Goal: Task Accomplishment & Management: Use online tool/utility

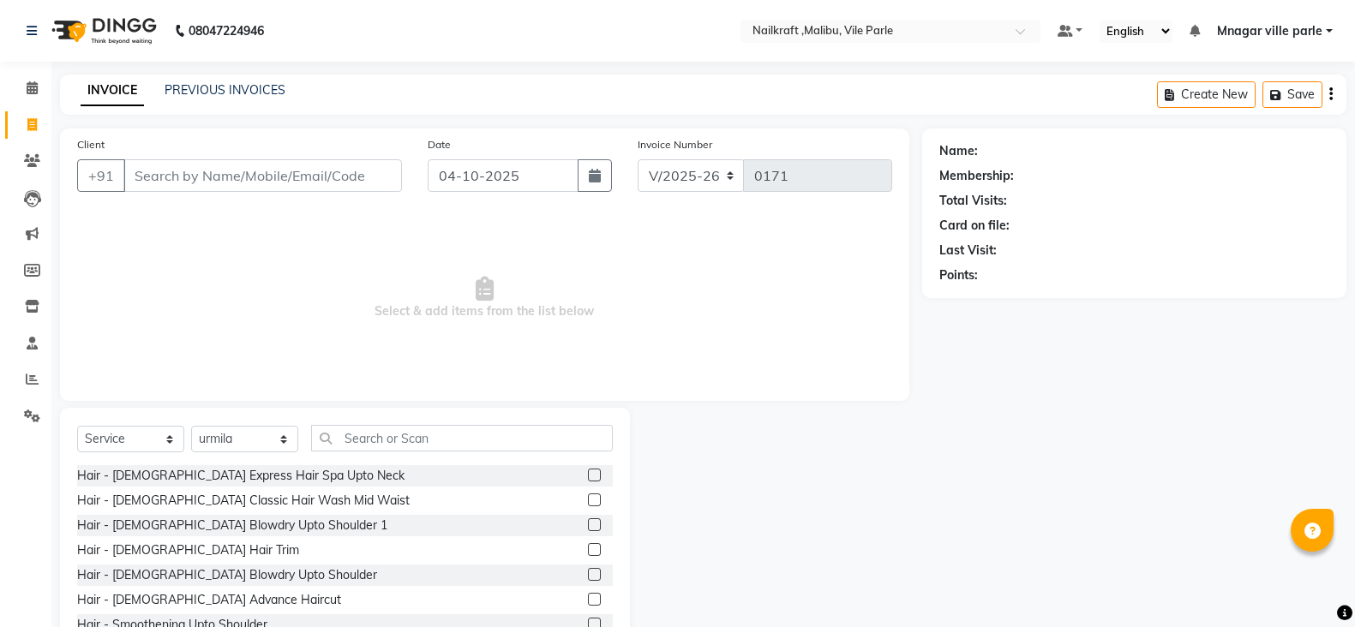
select select "8988"
select select "service"
select select "91686"
drag, startPoint x: 0, startPoint y: 0, endPoint x: 271, endPoint y: 162, distance: 315.5
click at [271, 162] on input "Client" at bounding box center [262, 175] width 278 height 33
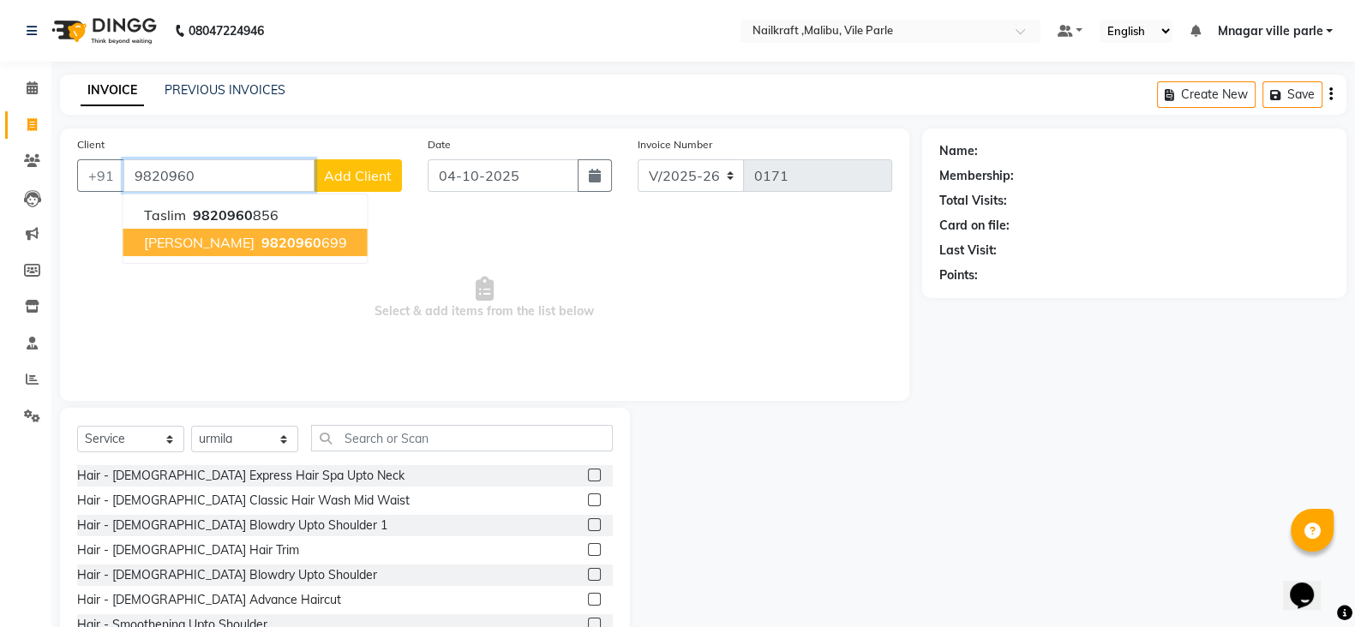
click at [261, 238] on span "9820960" at bounding box center [291, 242] width 60 height 17
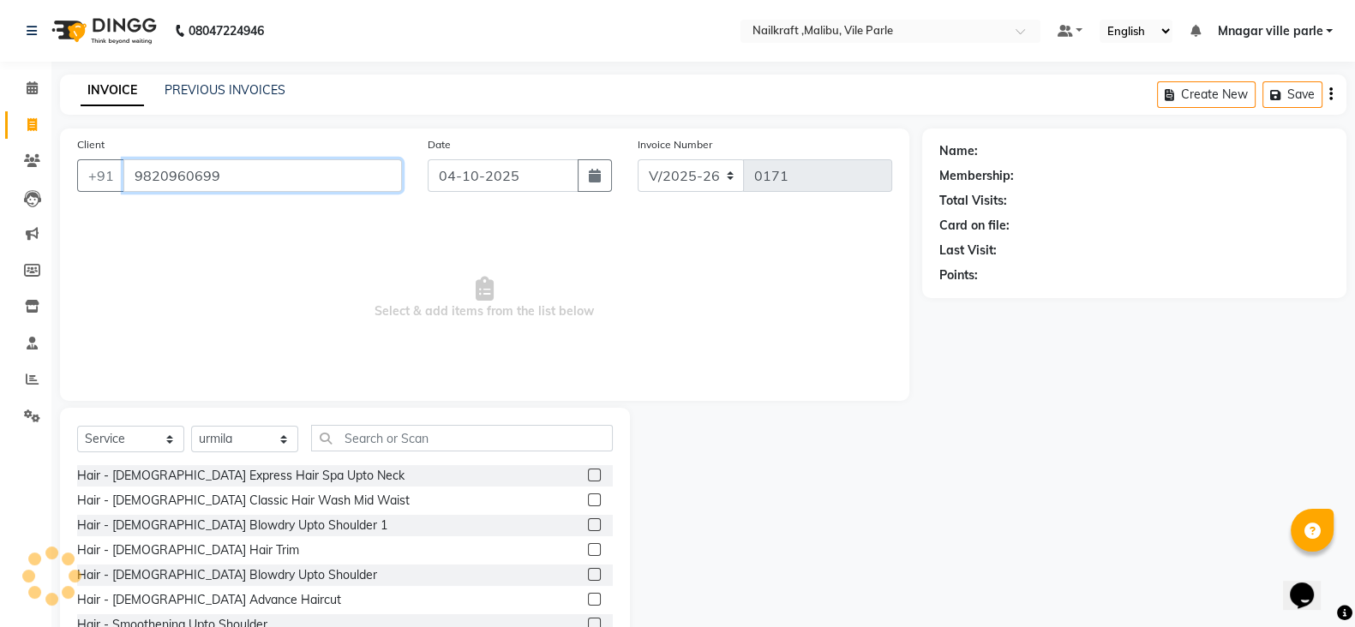
type input "9820960699"
select select "2: Object"
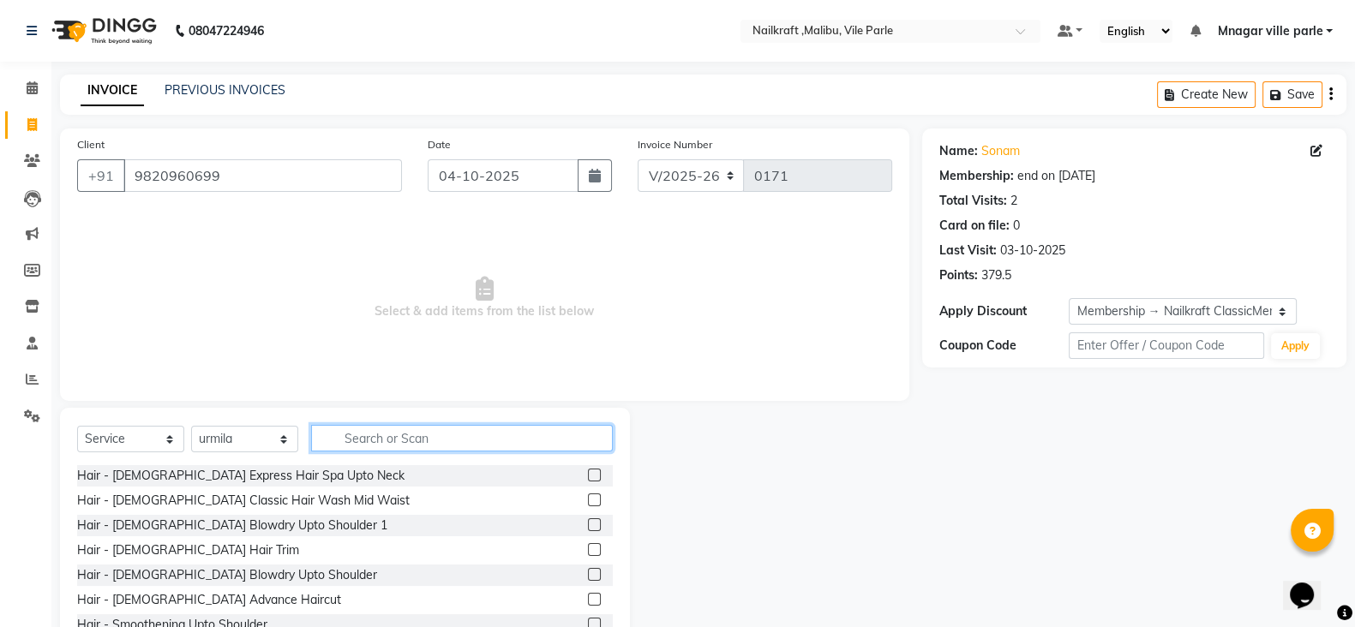
click at [381, 437] on input "text" at bounding box center [462, 438] width 302 height 27
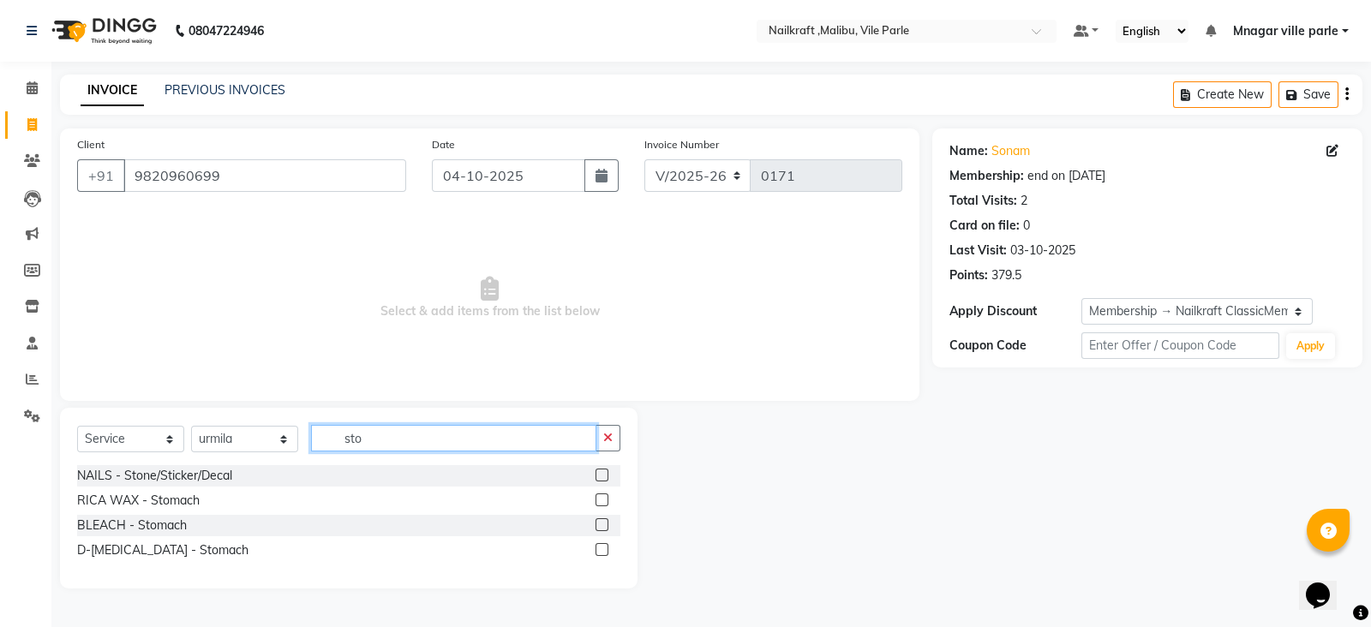
type input "sto"
click at [601, 500] on label at bounding box center [602, 500] width 13 height 13
click at [601, 500] on input "checkbox" at bounding box center [601, 500] width 11 height 11
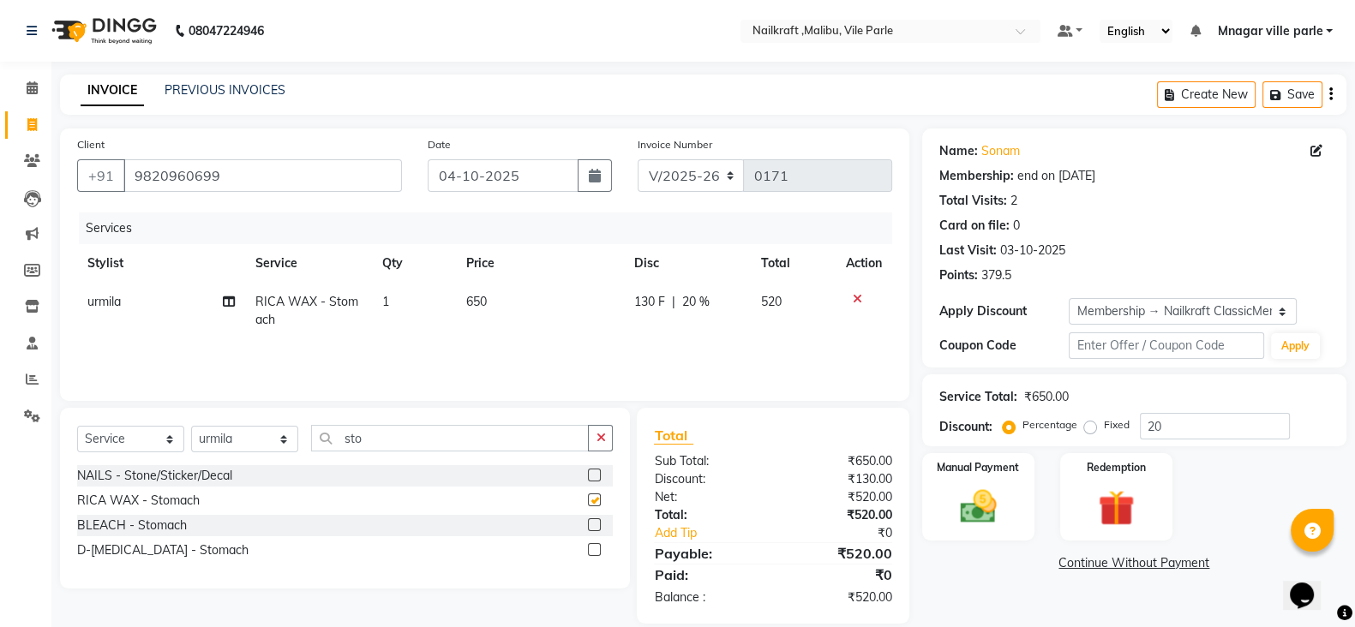
checkbox input "false"
click at [527, 439] on input "sto" at bounding box center [450, 438] width 278 height 27
type input "s"
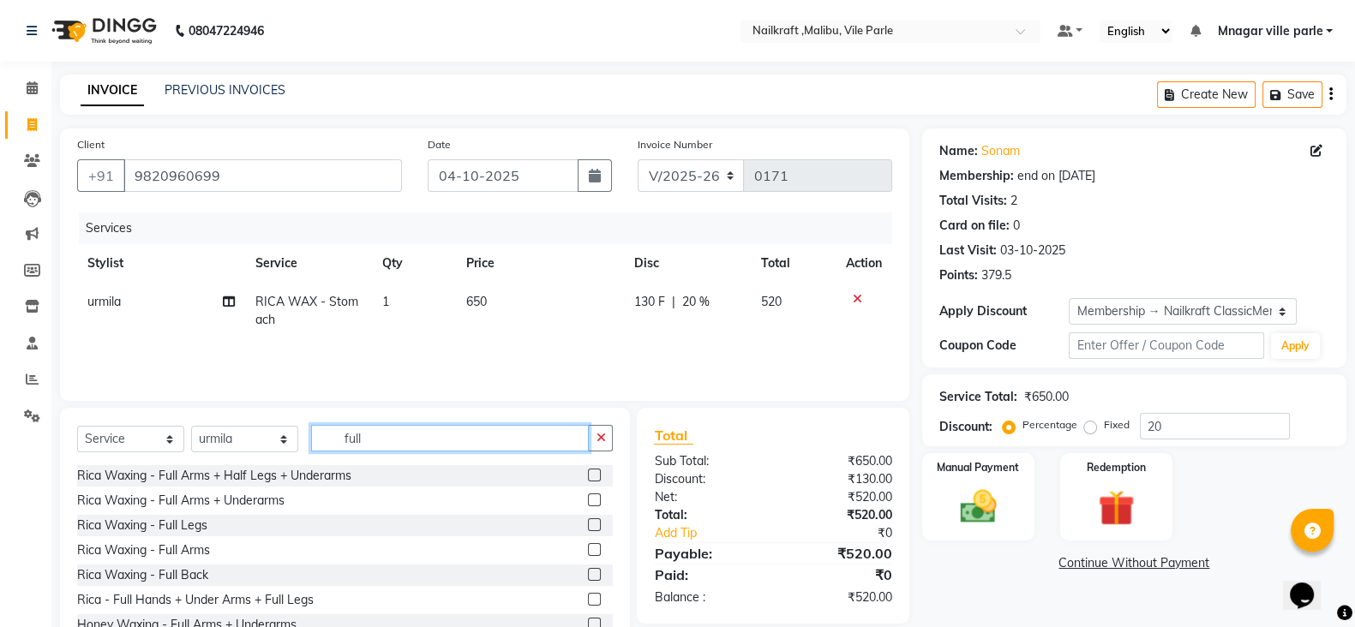
type input "full"
click at [588, 550] on label at bounding box center [594, 549] width 13 height 13
click at [588, 550] on input "checkbox" at bounding box center [593, 550] width 11 height 11
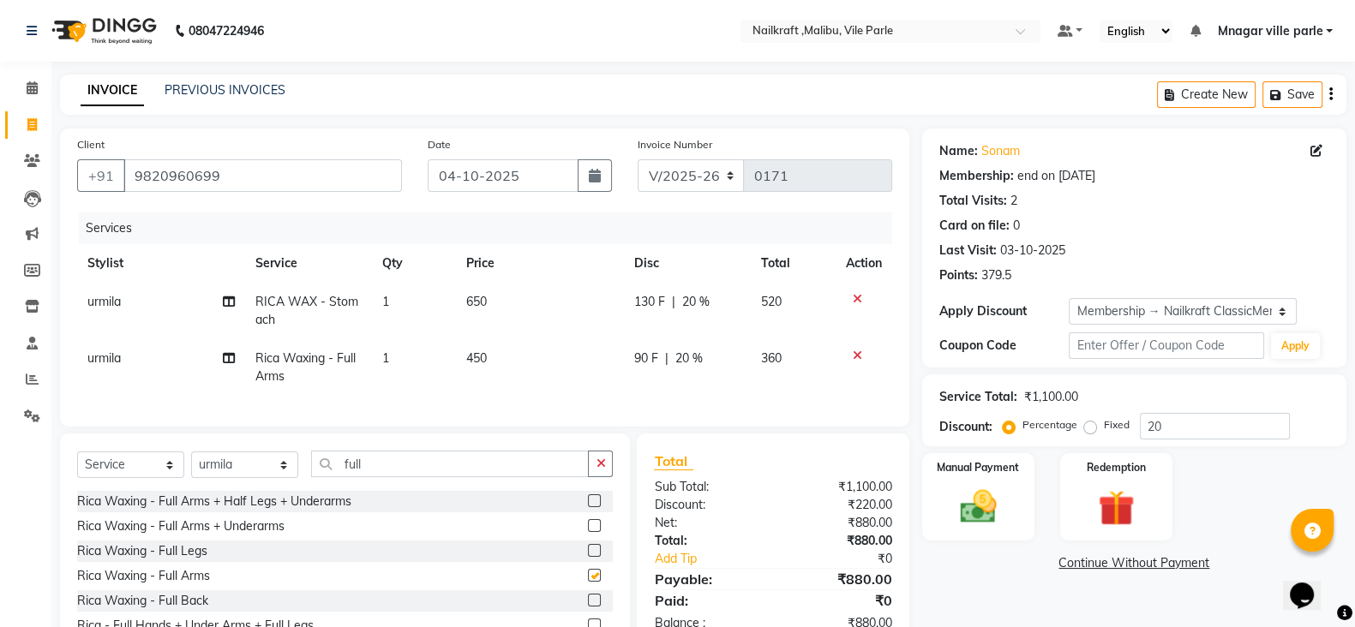
checkbox input "false"
click at [485, 477] on input "full" at bounding box center [450, 464] width 278 height 27
type input "f"
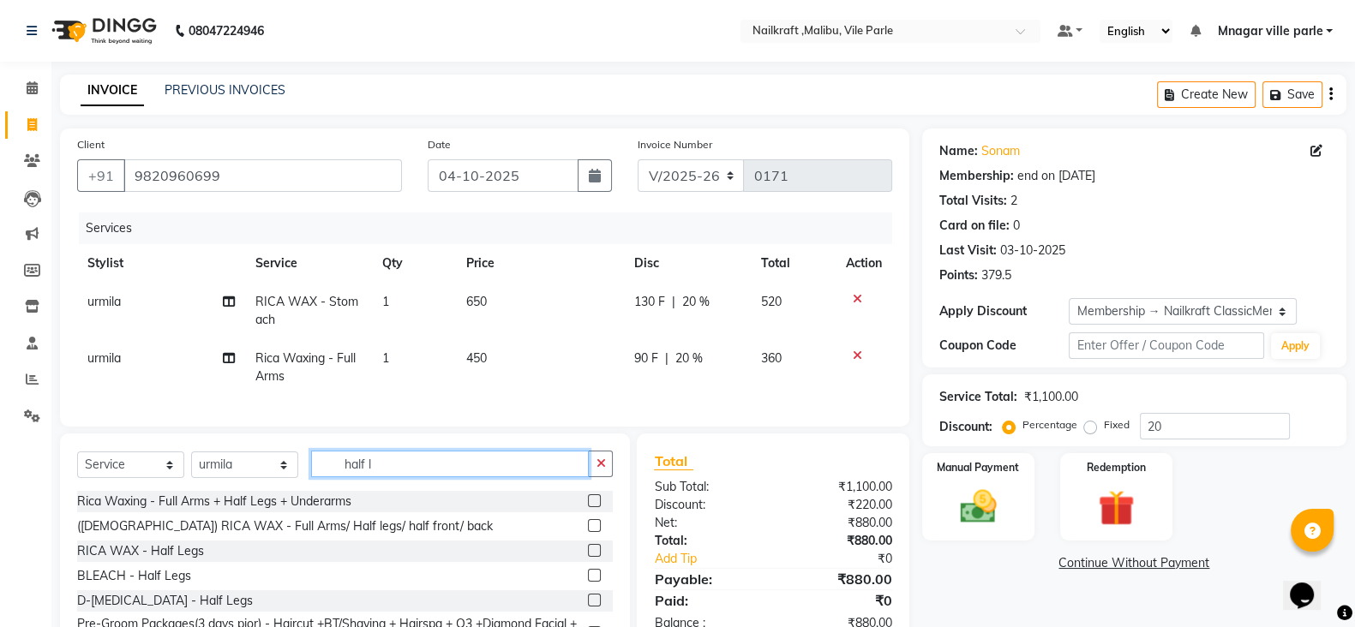
type input "half l"
click at [592, 557] on label at bounding box center [594, 550] width 13 height 13
click at [592, 557] on input "checkbox" at bounding box center [593, 551] width 11 height 11
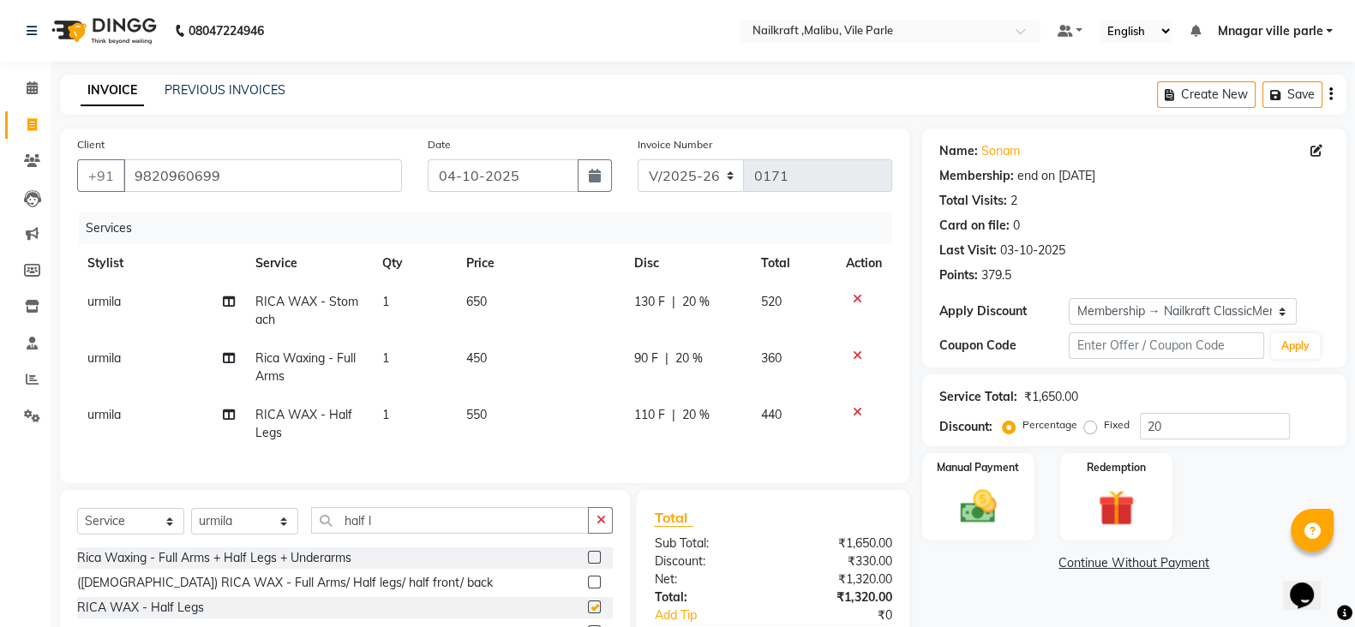
checkbox input "false"
click at [566, 534] on input "half l" at bounding box center [450, 520] width 278 height 27
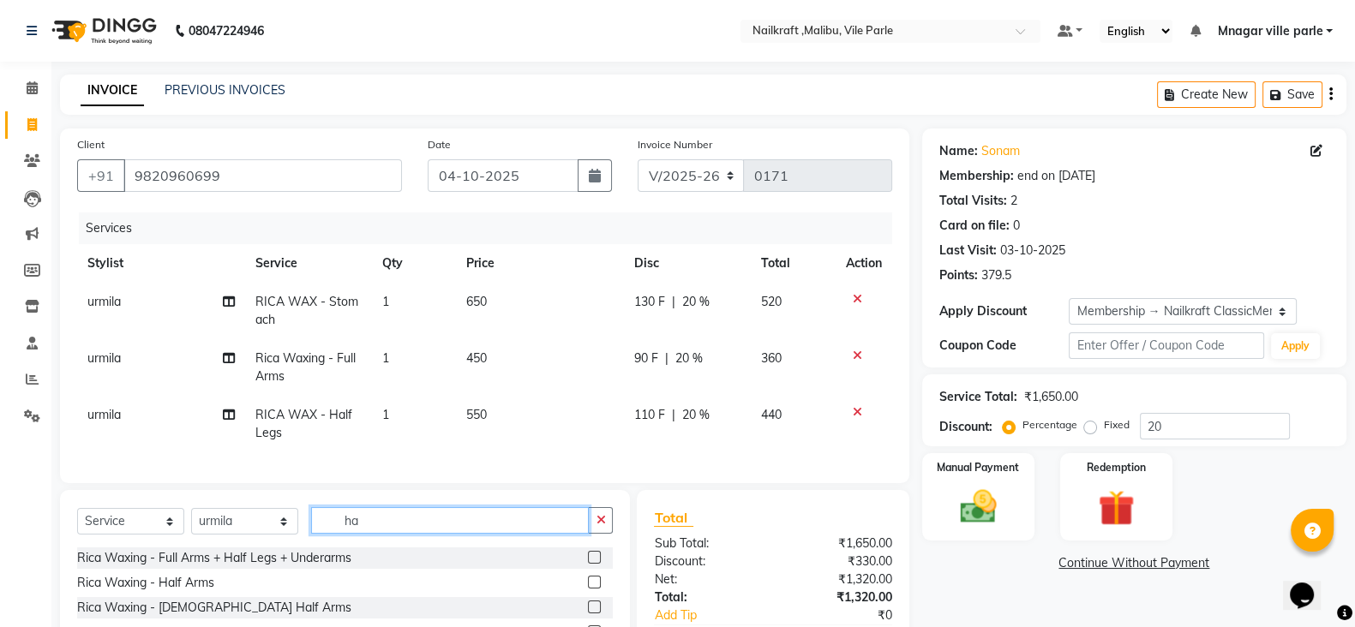
type input "h"
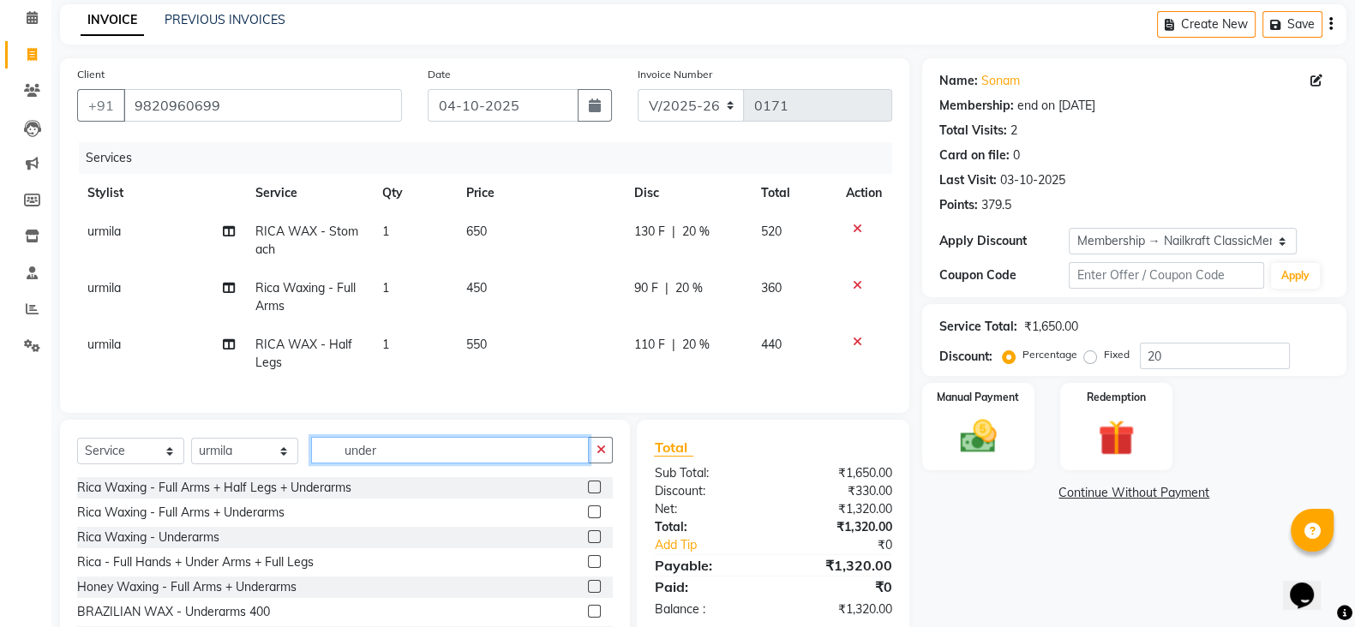
type input "under"
click at [588, 543] on label at bounding box center [594, 536] width 13 height 13
click at [588, 543] on input "checkbox" at bounding box center [593, 537] width 11 height 11
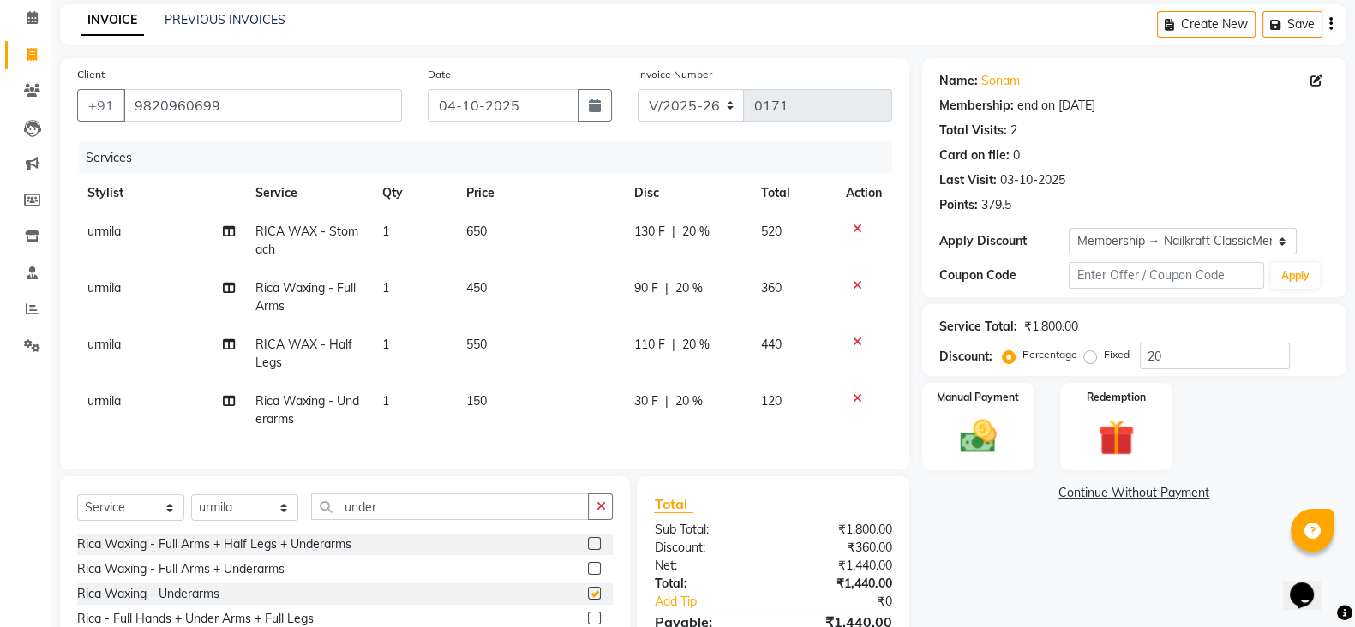
checkbox input "false"
click at [554, 516] on input "under" at bounding box center [450, 507] width 278 height 27
type input "u"
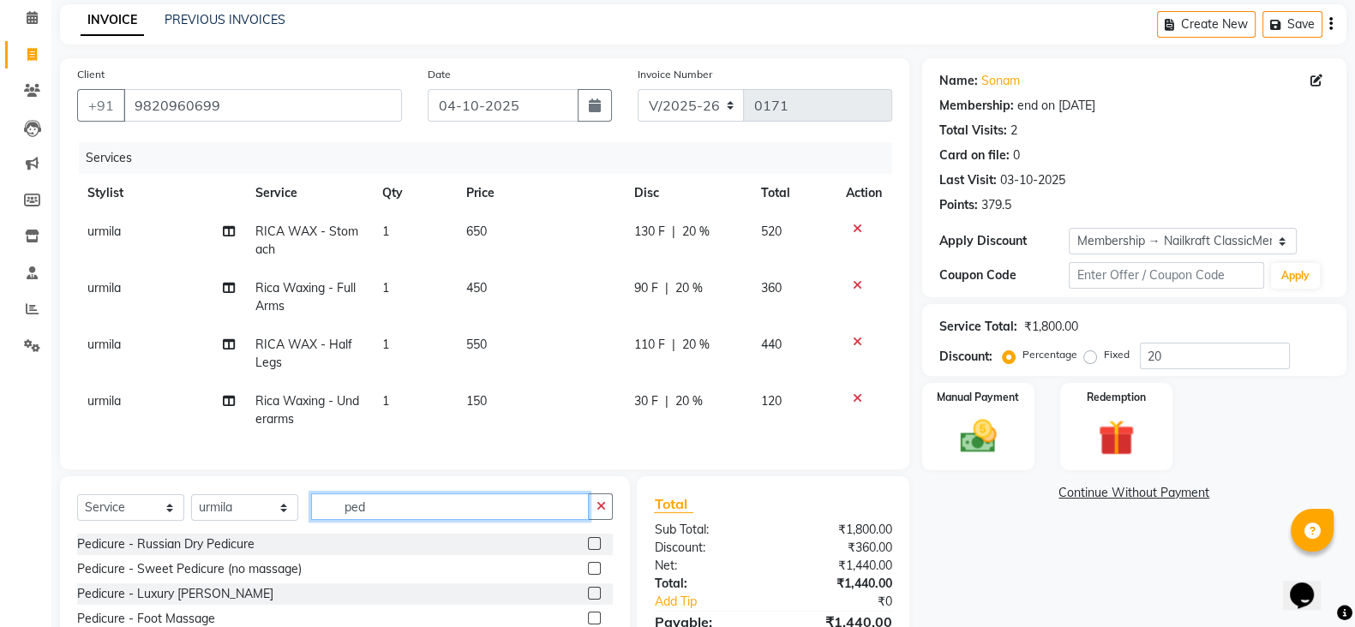
type input "ped"
click at [588, 575] on label at bounding box center [594, 568] width 13 height 13
click at [588, 575] on input "checkbox" at bounding box center [593, 569] width 11 height 11
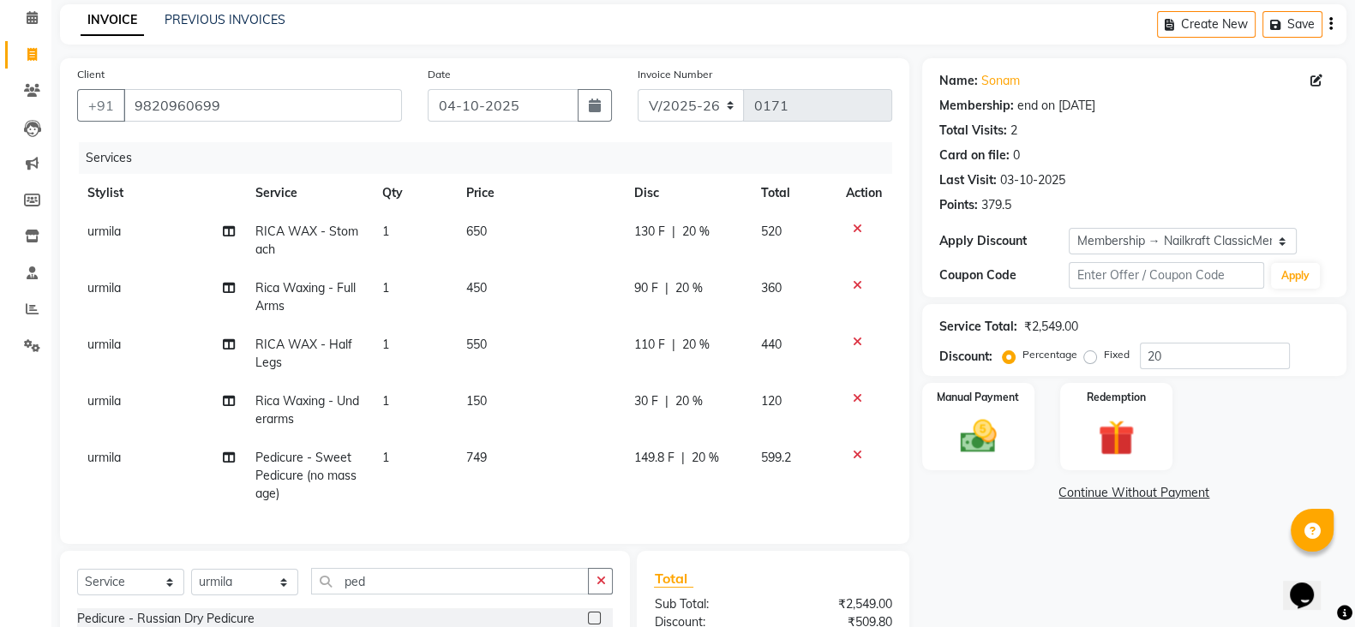
checkbox input "false"
click at [716, 226] on div "130 F | 20 %" at bounding box center [687, 232] width 106 height 18
select select "91686"
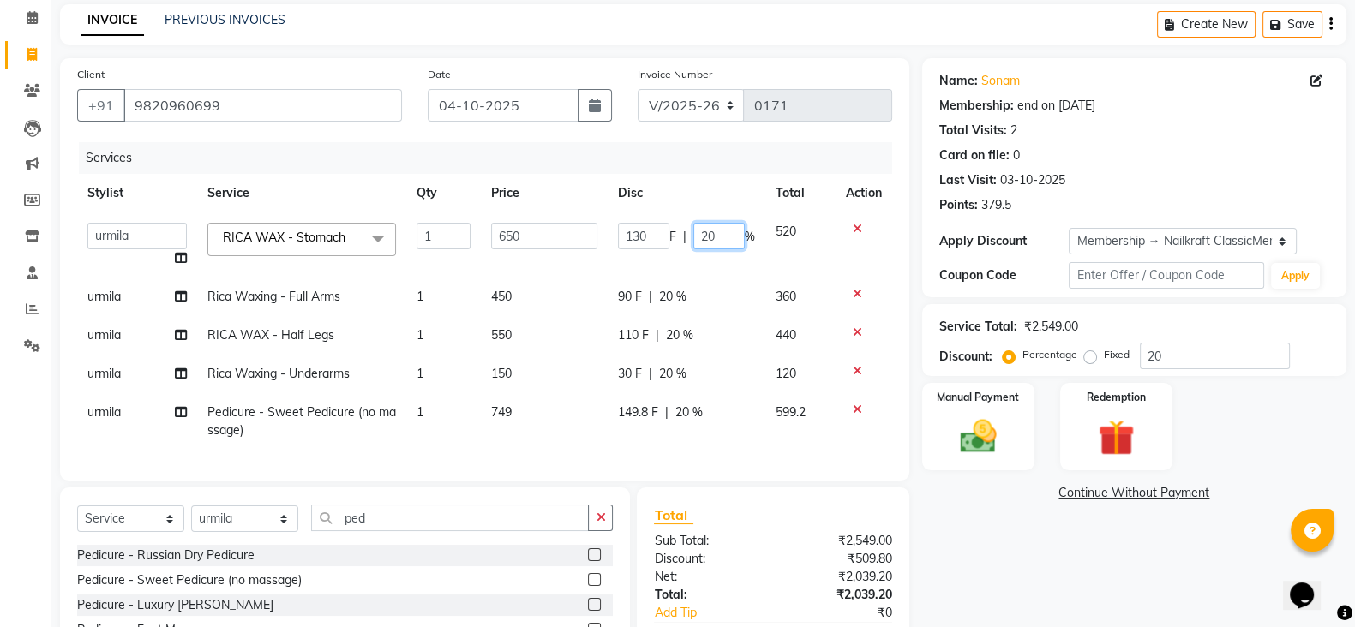
click at [718, 231] on input "20" at bounding box center [718, 236] width 51 height 27
type input "2"
click at [697, 278] on td "90 F | 20 %" at bounding box center [687, 297] width 158 height 39
select select "91686"
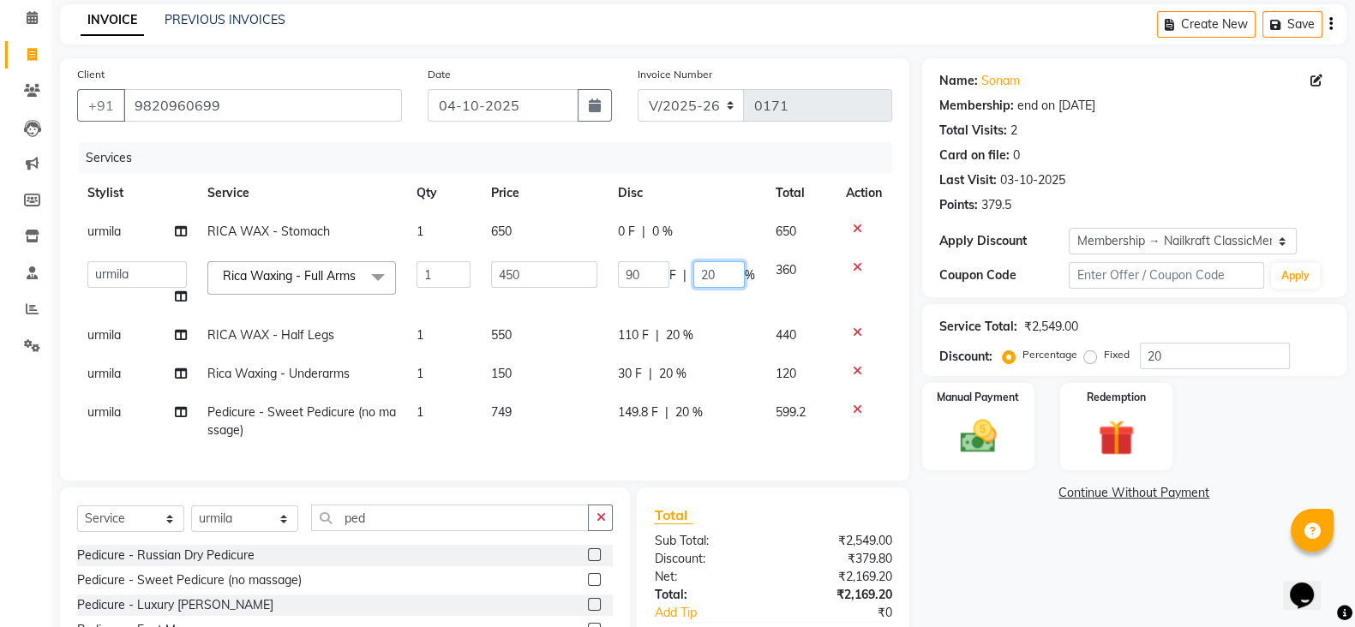
click at [712, 278] on input "20" at bounding box center [718, 274] width 51 height 27
type input "2"
click at [681, 334] on td "110 F | 20 %" at bounding box center [687, 335] width 158 height 39
select select "91686"
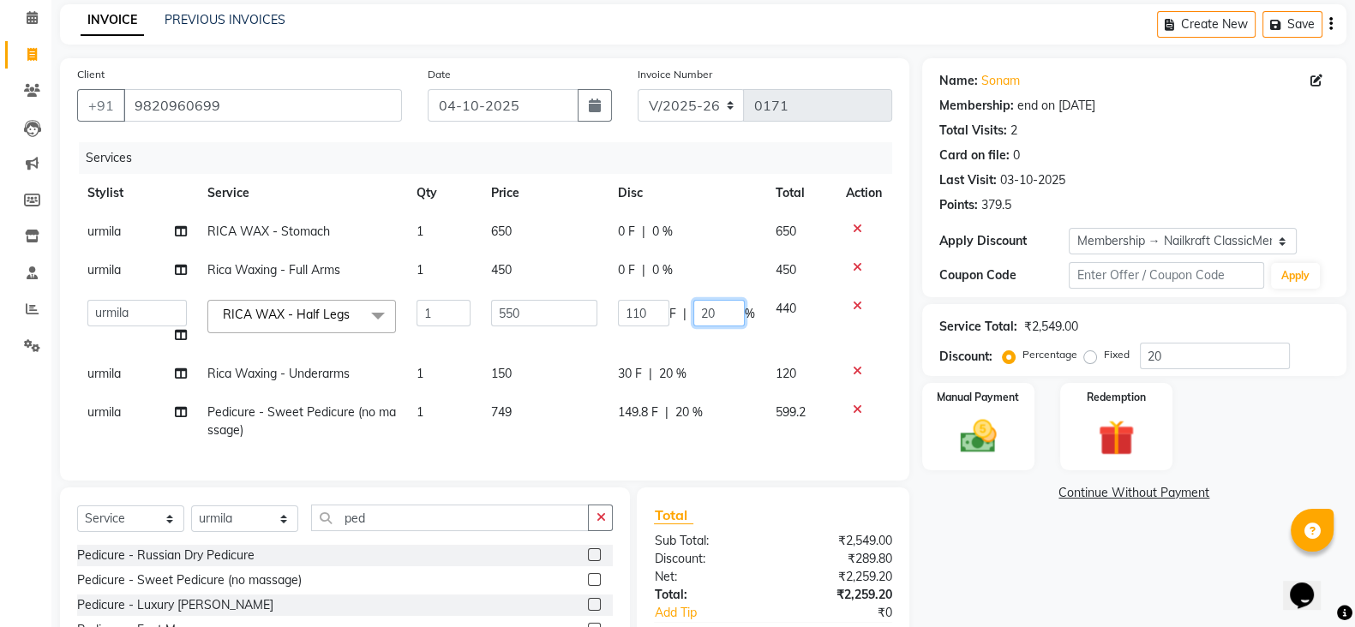
click at [722, 314] on input "20" at bounding box center [718, 313] width 51 height 27
type input "2"
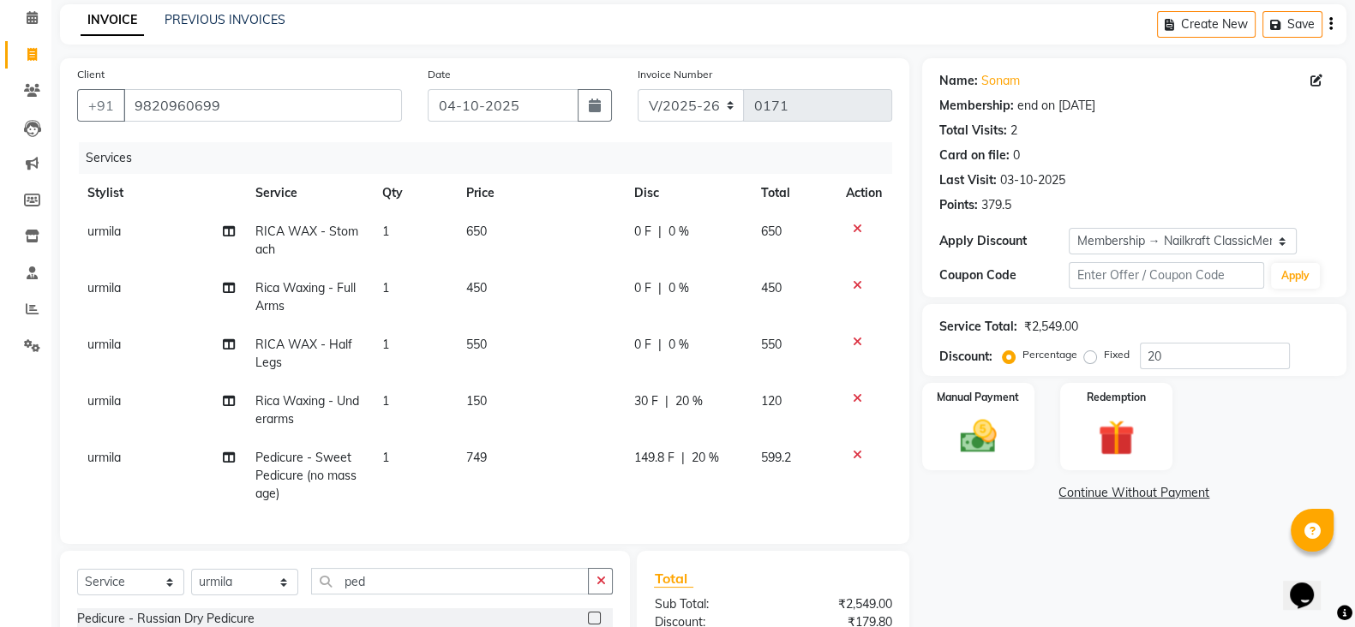
click at [682, 376] on tbody "urmila RICA WAX - Stomach 1 650 0 F | 0 % 650 urmila Rica Waxing - Full Arms 1 …" at bounding box center [484, 363] width 815 height 301
click at [700, 404] on span "20 %" at bounding box center [688, 401] width 27 height 18
select select "91686"
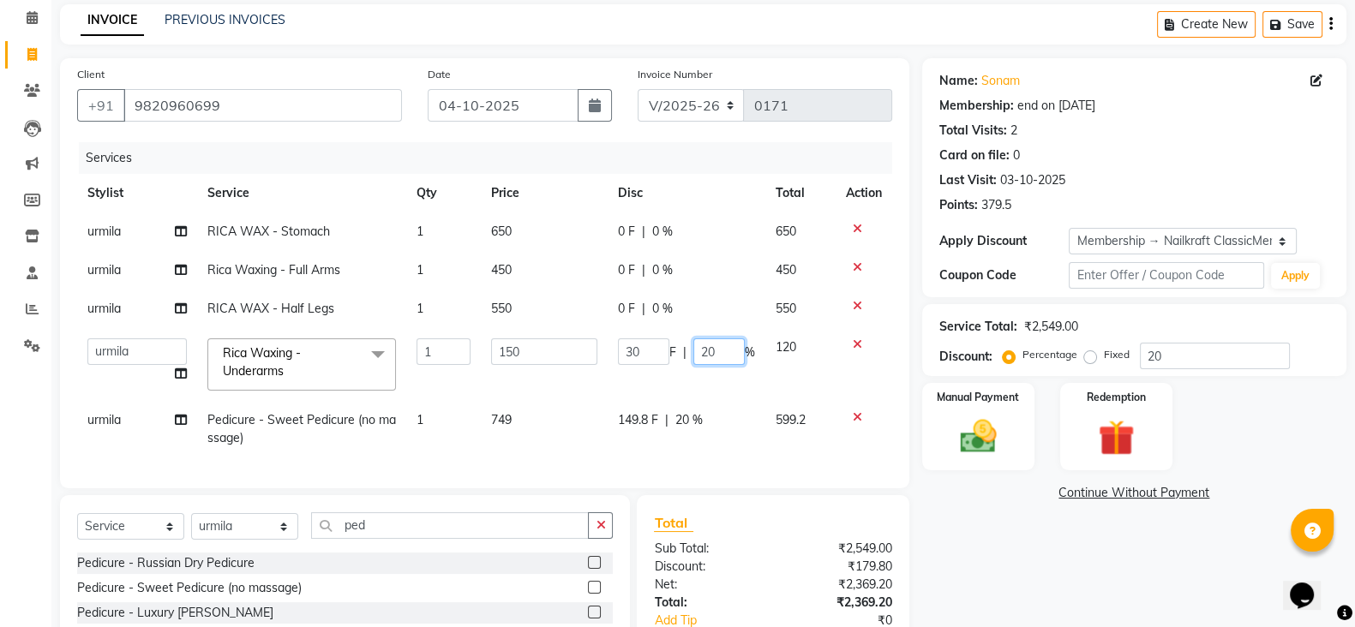
click at [727, 352] on input "20" at bounding box center [718, 351] width 51 height 27
type input "2"
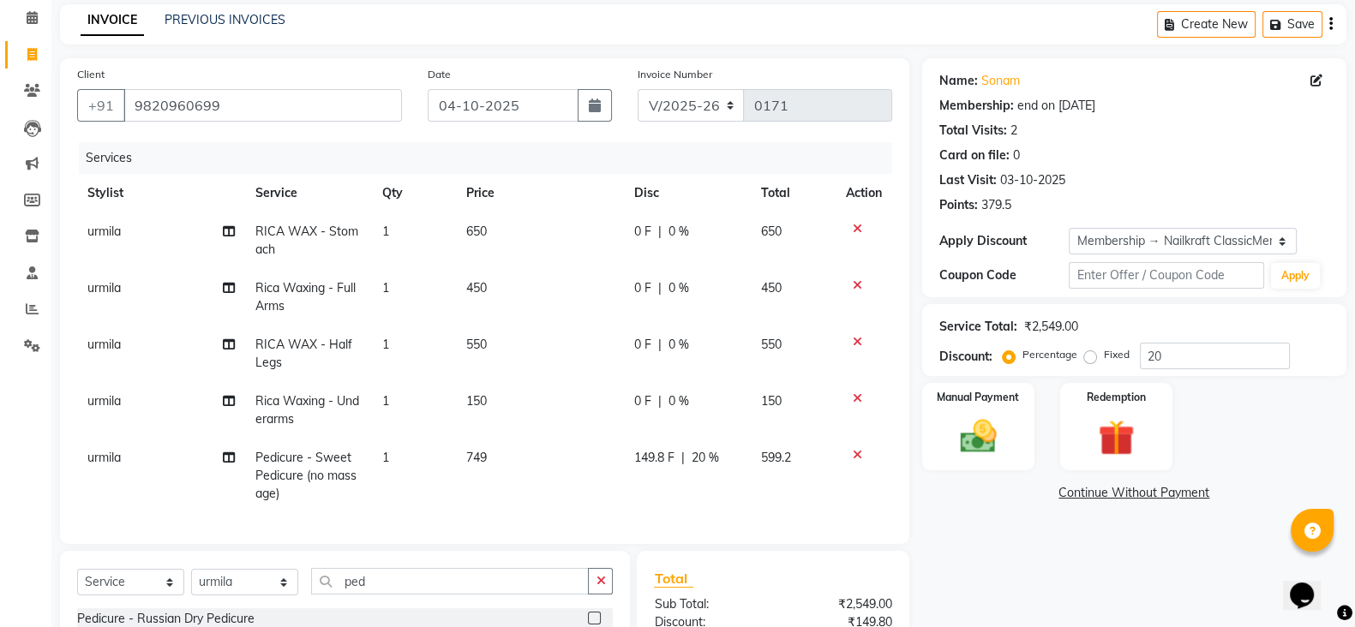
click at [716, 409] on tbody "urmila RICA WAX - Stomach 1 650 0 F | 0 % 650 urmila Rica Waxing - Full Arms 1 …" at bounding box center [484, 363] width 815 height 301
click at [714, 452] on span "20 %" at bounding box center [705, 458] width 27 height 18
select select "91686"
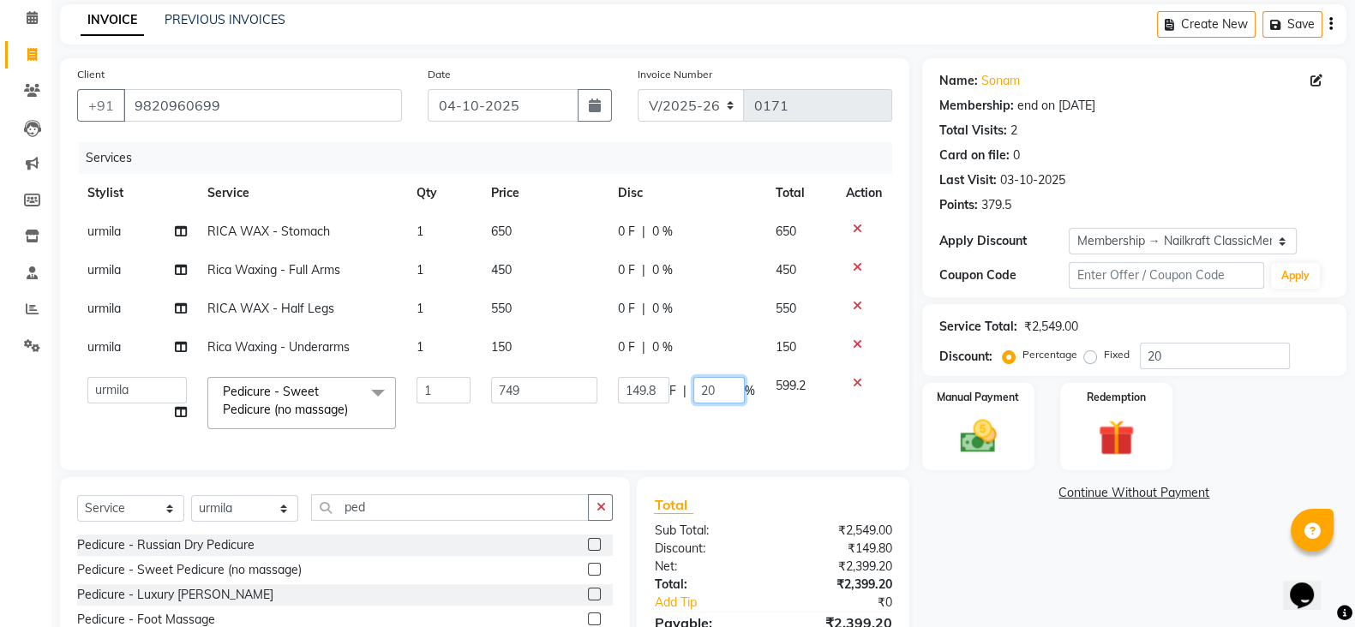
click at [719, 398] on input "20" at bounding box center [718, 390] width 51 height 27
type input "20"
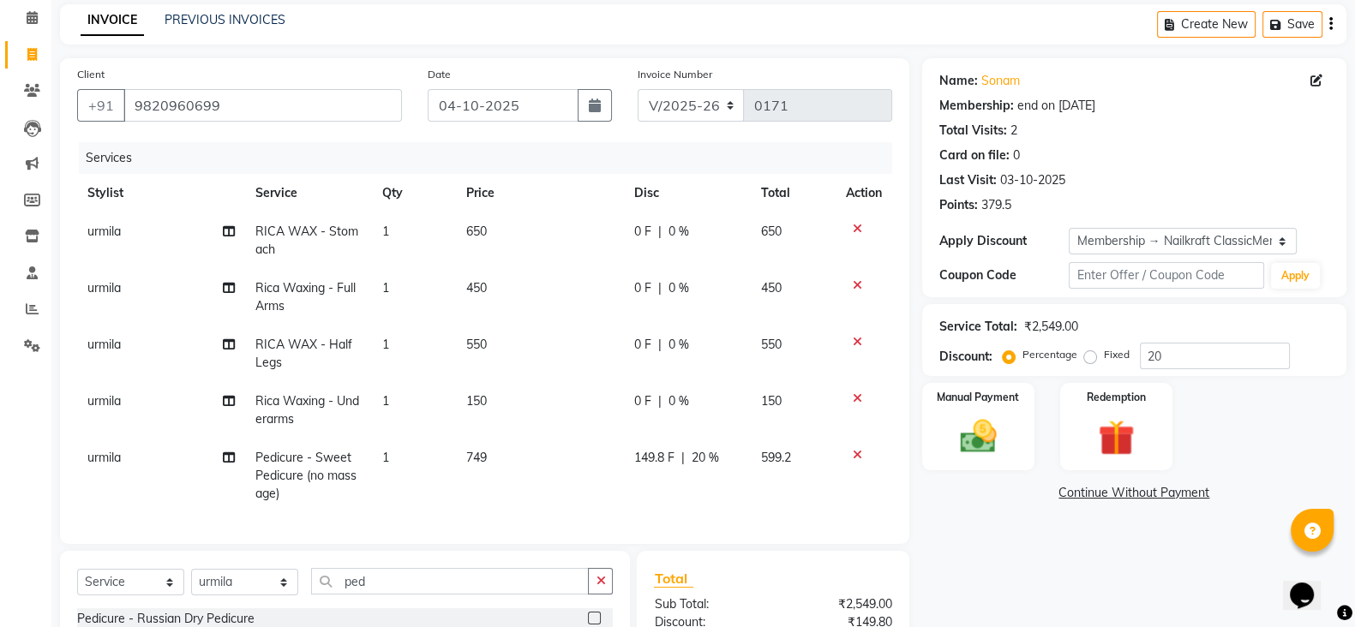
click at [942, 516] on div "Name: [PERSON_NAME] Membership: end on [DATE] Total Visits: 2 Card on file: 0 L…" at bounding box center [1140, 431] width 437 height 746
click at [506, 235] on td "650" at bounding box center [540, 241] width 168 height 57
select select "91686"
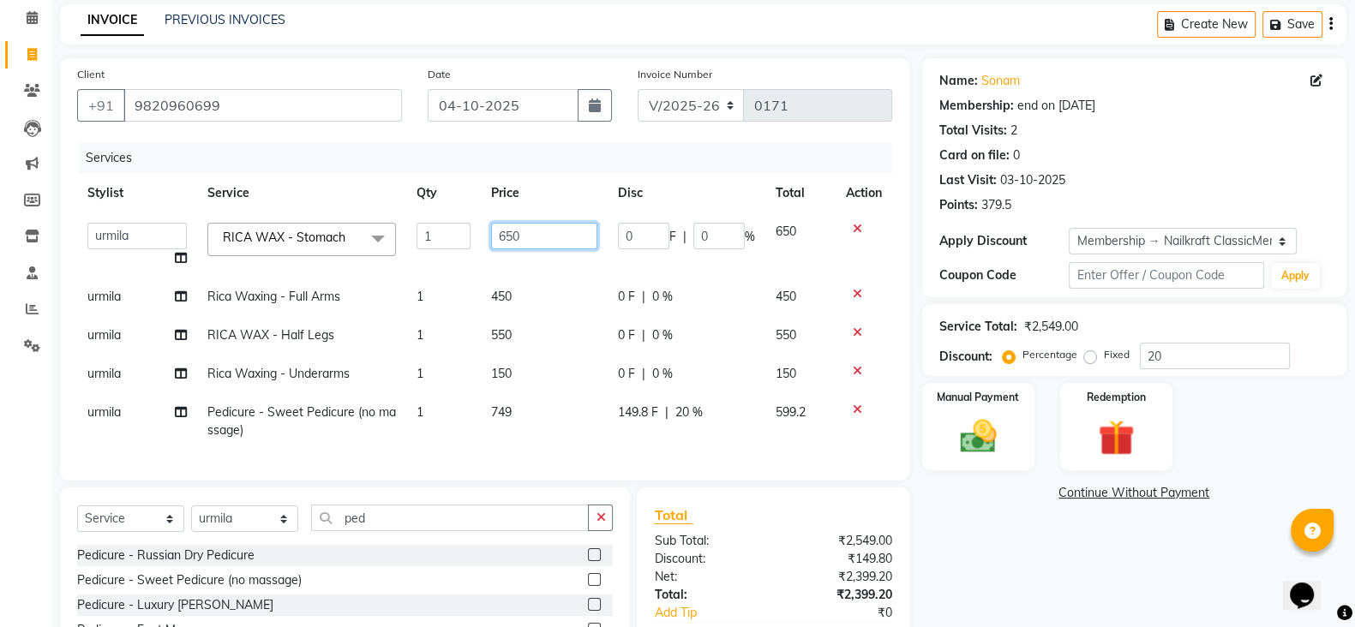
click at [555, 237] on input "650" at bounding box center [544, 236] width 106 height 27
type input "6"
type input "320"
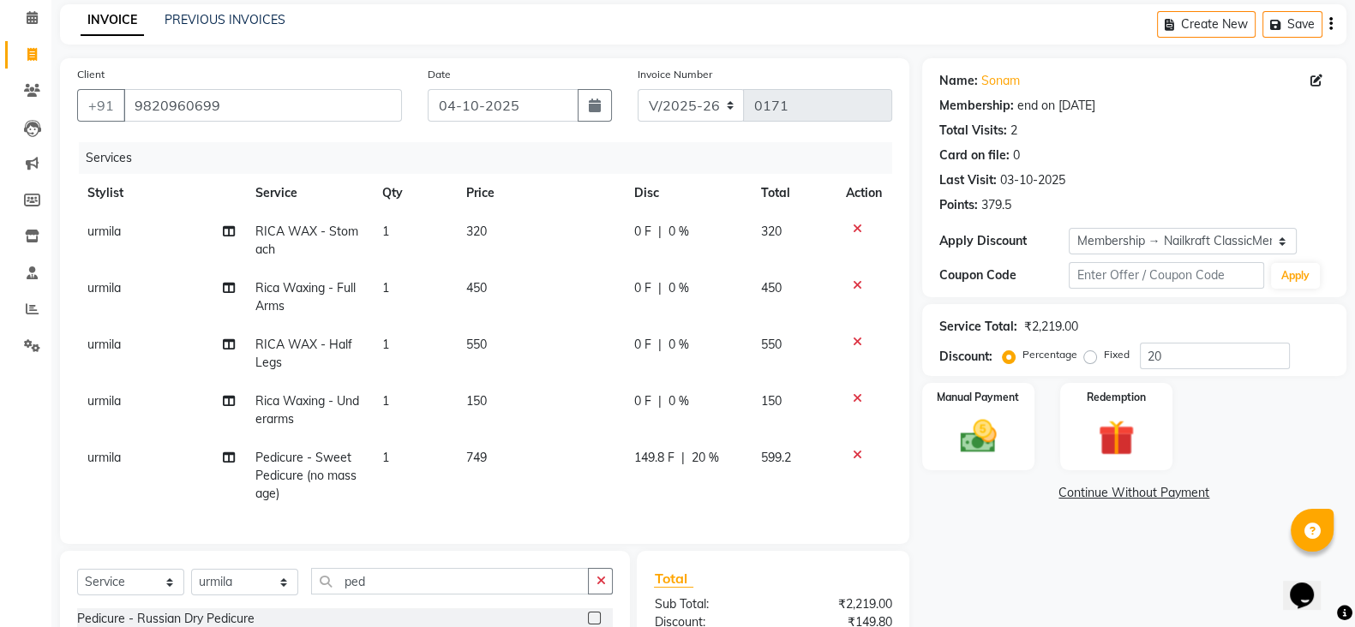
click at [544, 284] on td "450" at bounding box center [540, 297] width 168 height 57
select select "91686"
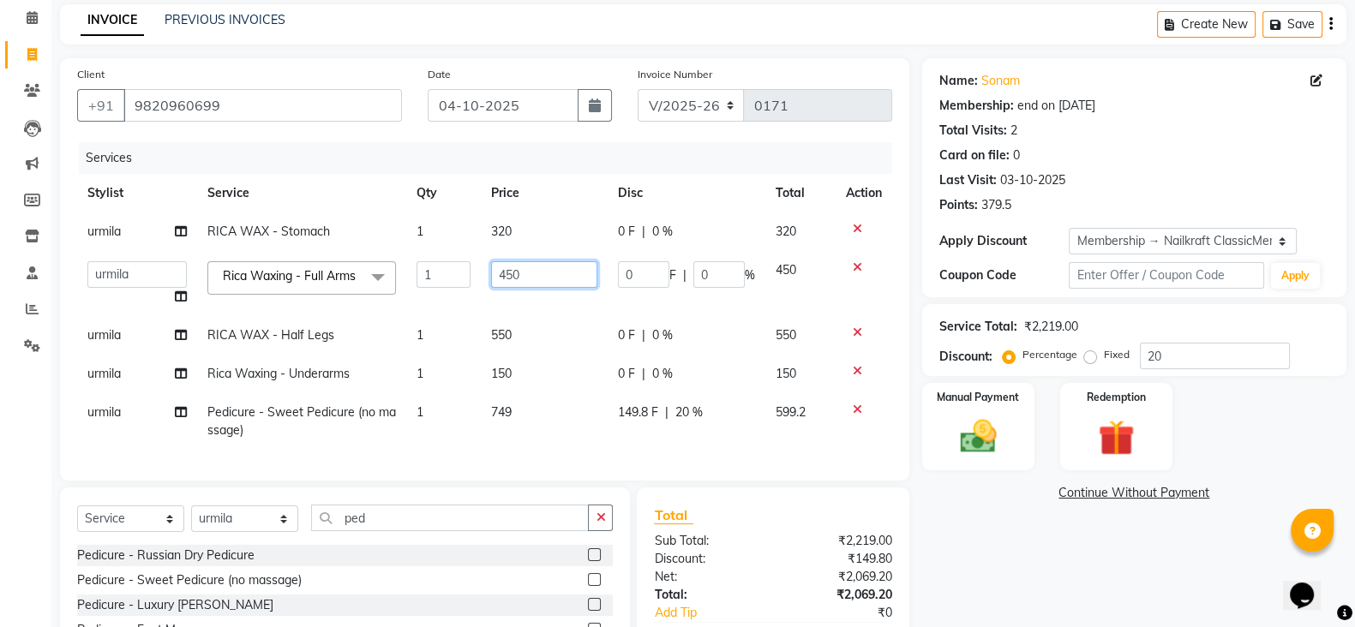
click at [557, 271] on input "450" at bounding box center [544, 274] width 106 height 27
type input "4"
type input "240"
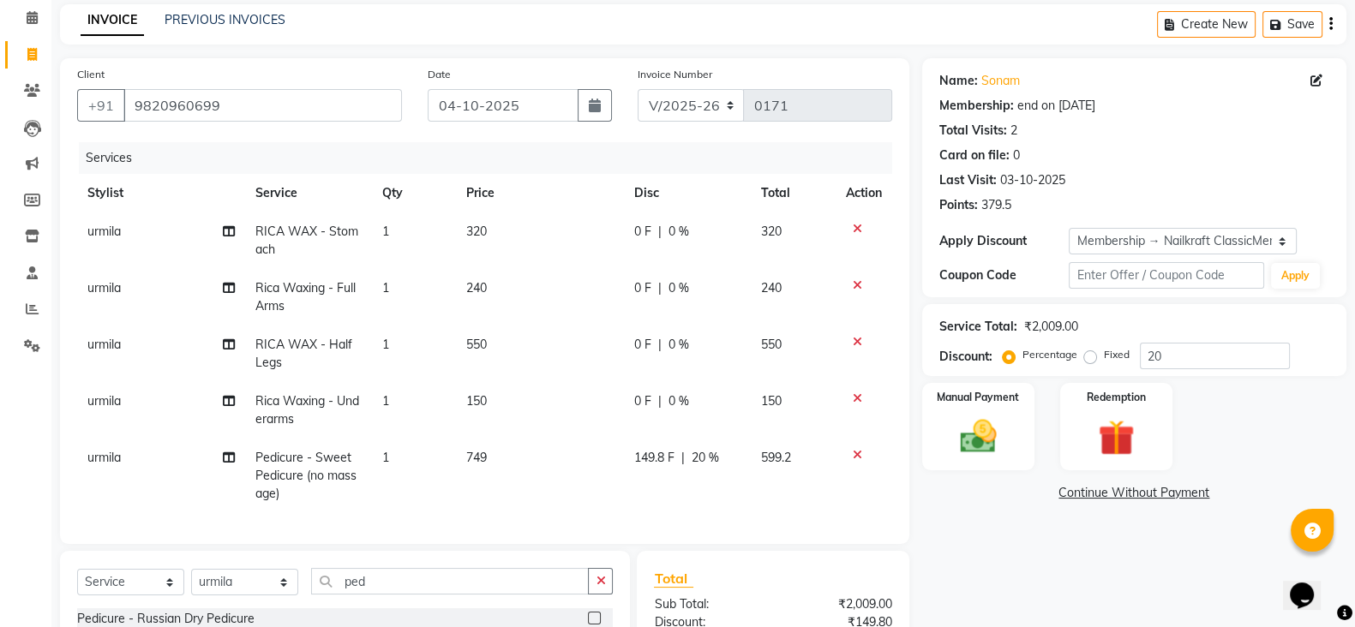
click at [545, 336] on td "550" at bounding box center [540, 354] width 168 height 57
select select "91686"
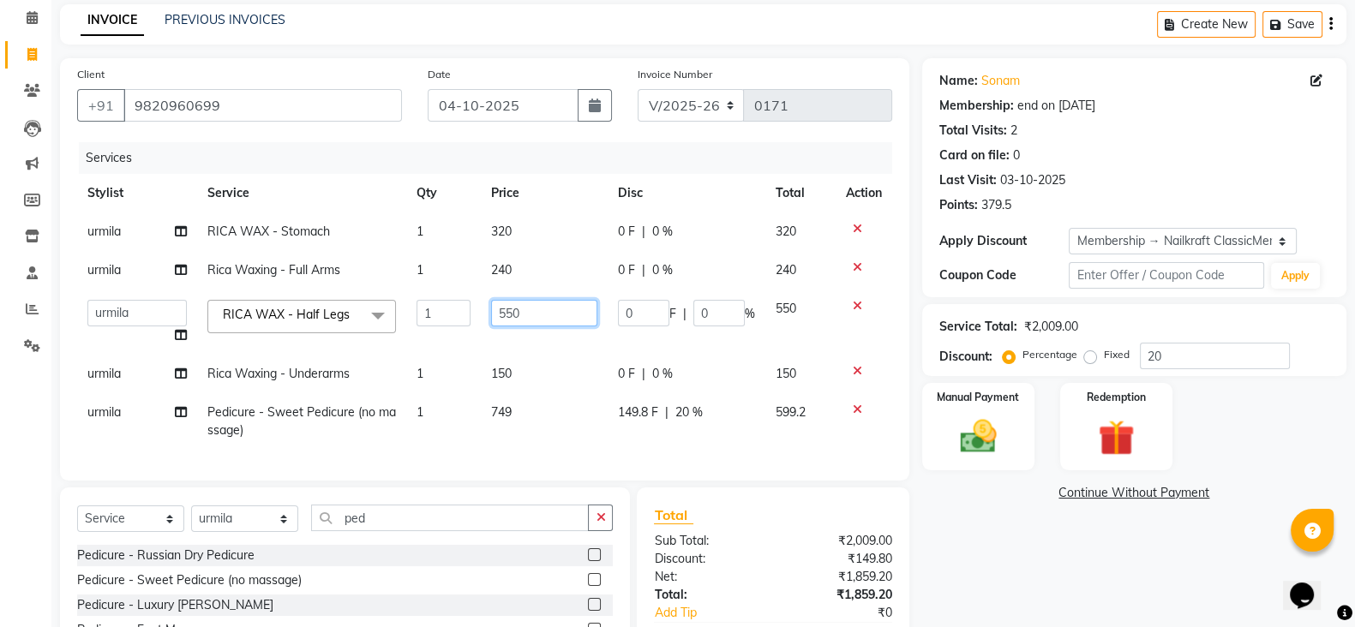
click at [569, 306] on input "550" at bounding box center [544, 313] width 106 height 27
type input "5"
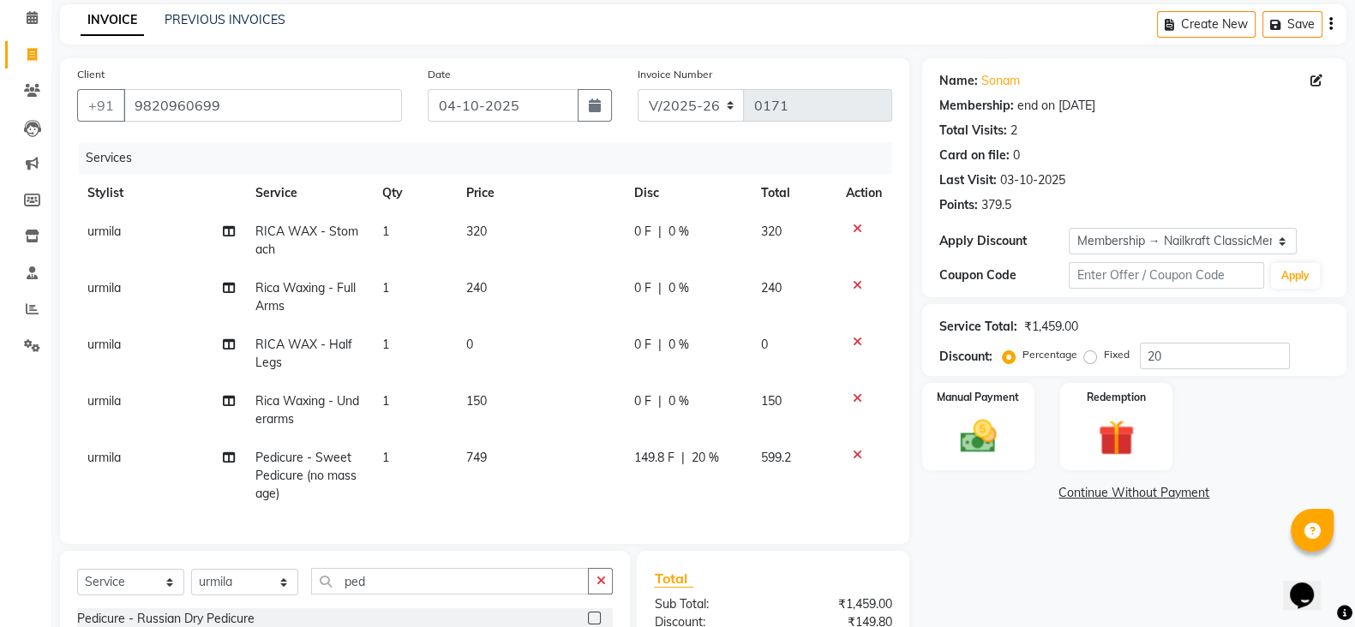
click at [856, 308] on tbody "urmila RICA WAX - Stomach 1 320 0 F | 0 % 320 urmila Rica Waxing - Full Arms 1 …" at bounding box center [484, 363] width 815 height 301
click at [853, 344] on icon at bounding box center [857, 342] width 9 height 12
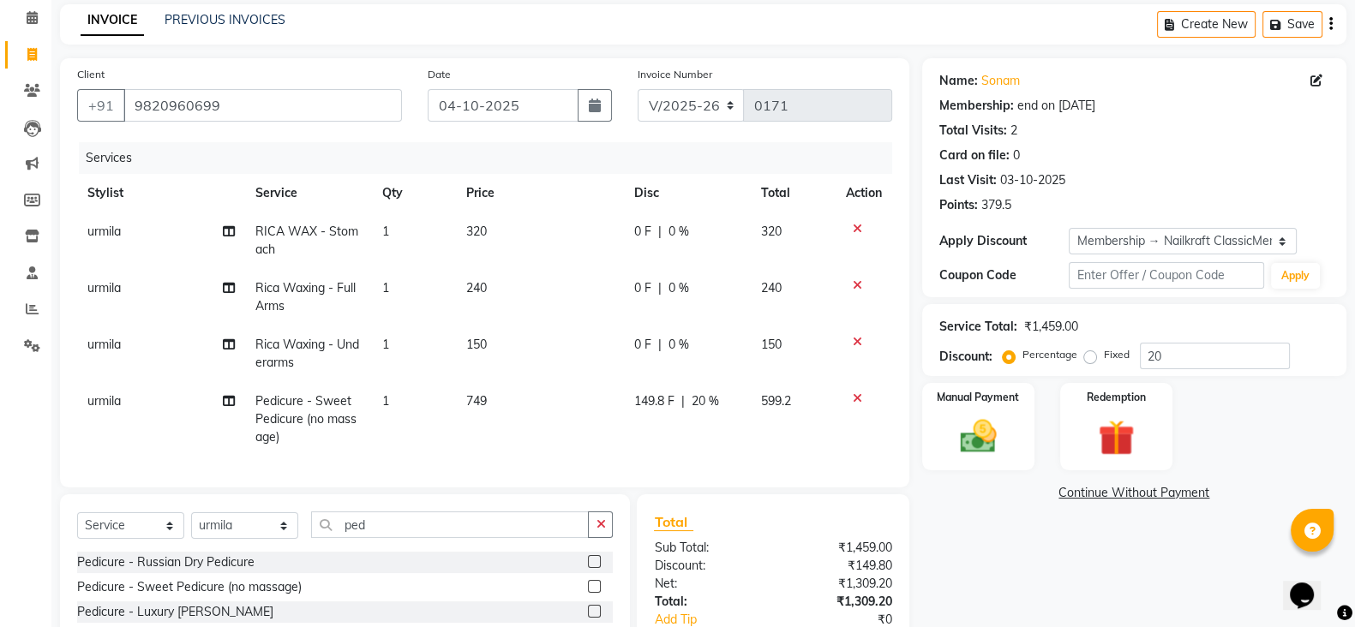
click at [527, 339] on td "150" at bounding box center [540, 354] width 168 height 57
select select "91686"
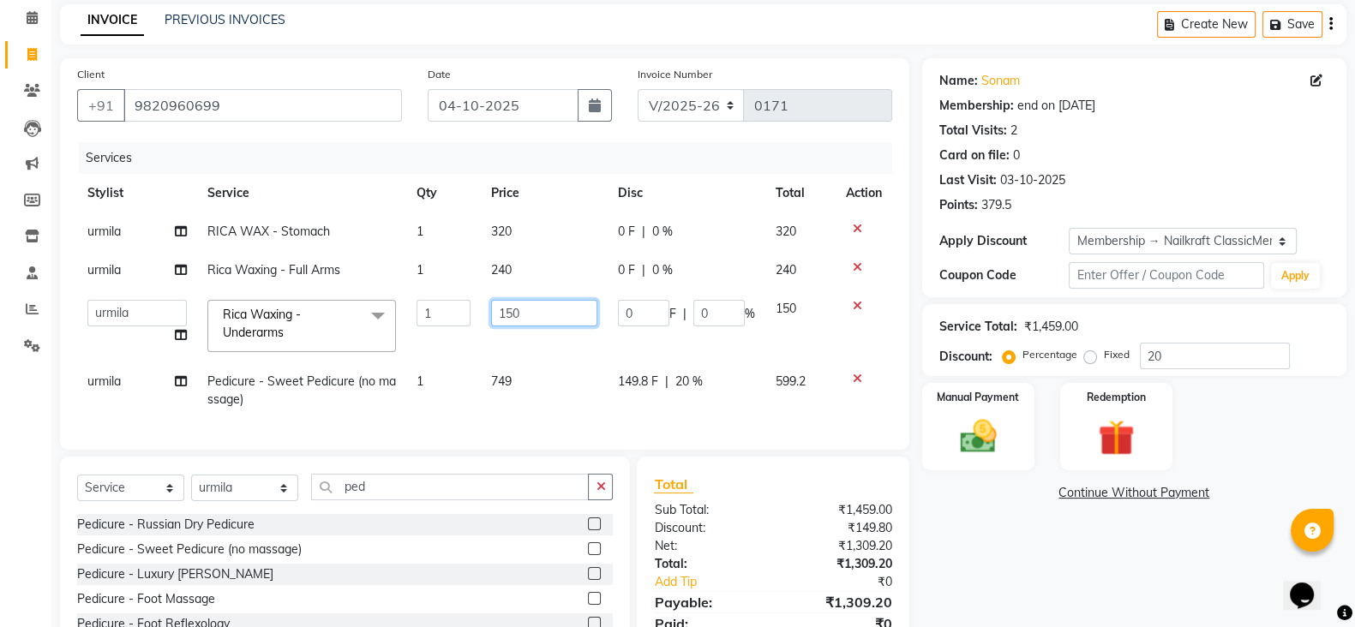
click at [581, 308] on input "150" at bounding box center [544, 313] width 106 height 27
type input "1"
type input "100"
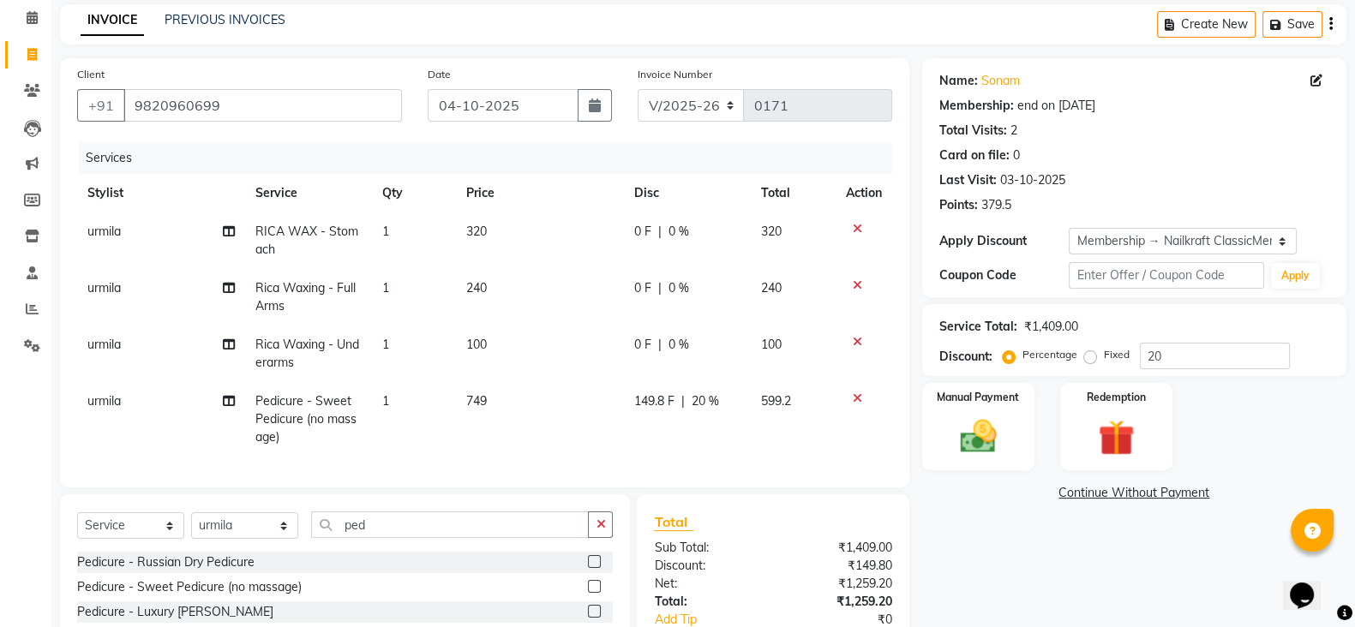
click at [981, 498] on link "Continue Without Payment" at bounding box center [1133, 493] width 417 height 18
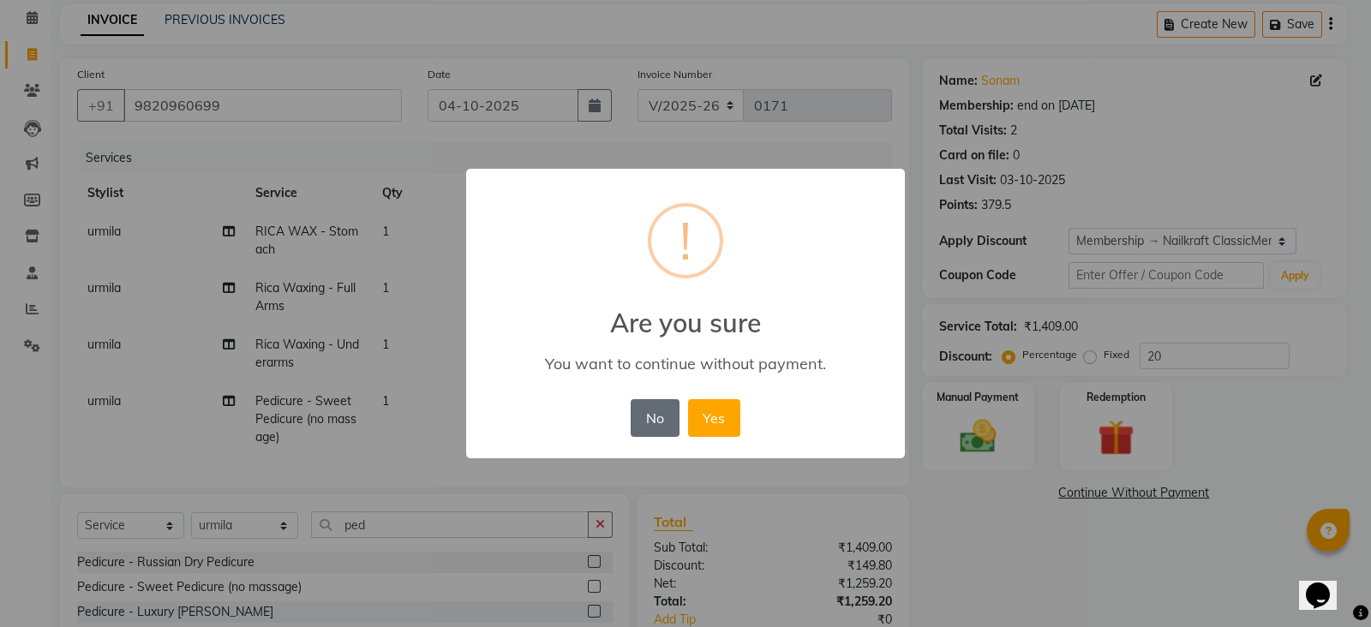
click at [658, 422] on button "No" at bounding box center [655, 418] width 48 height 38
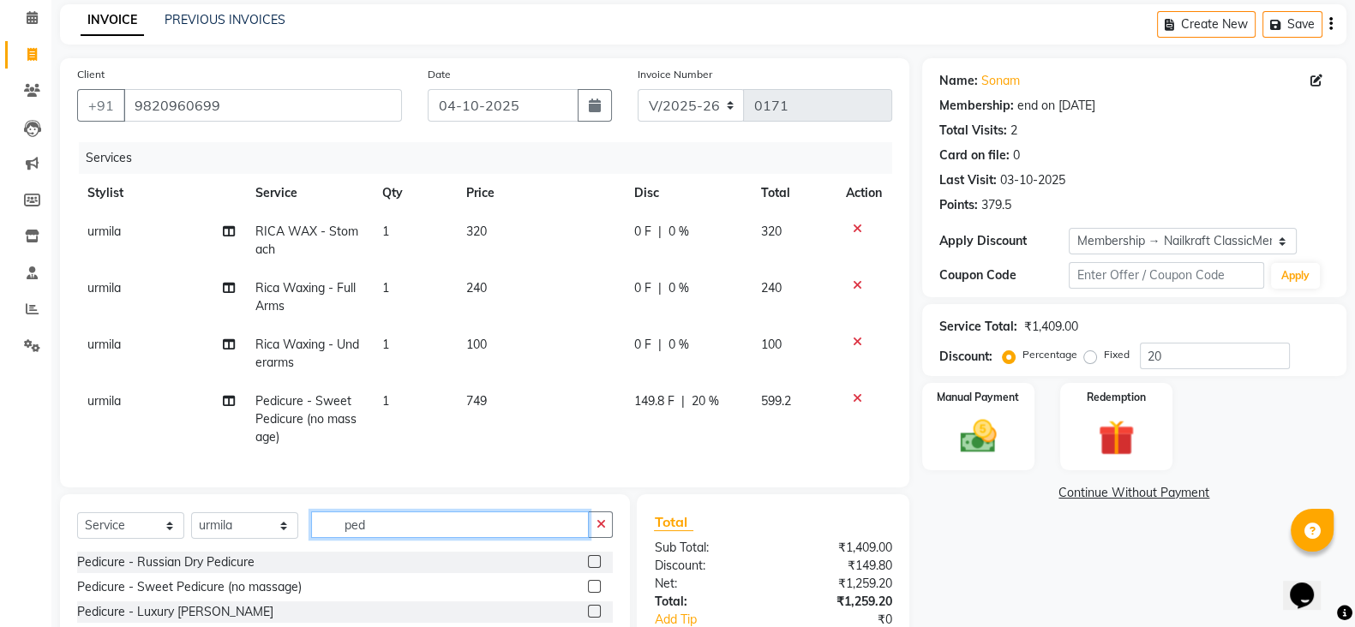
click at [437, 537] on input "ped" at bounding box center [450, 525] width 278 height 27
type input "p"
type input "c"
type input "sto"
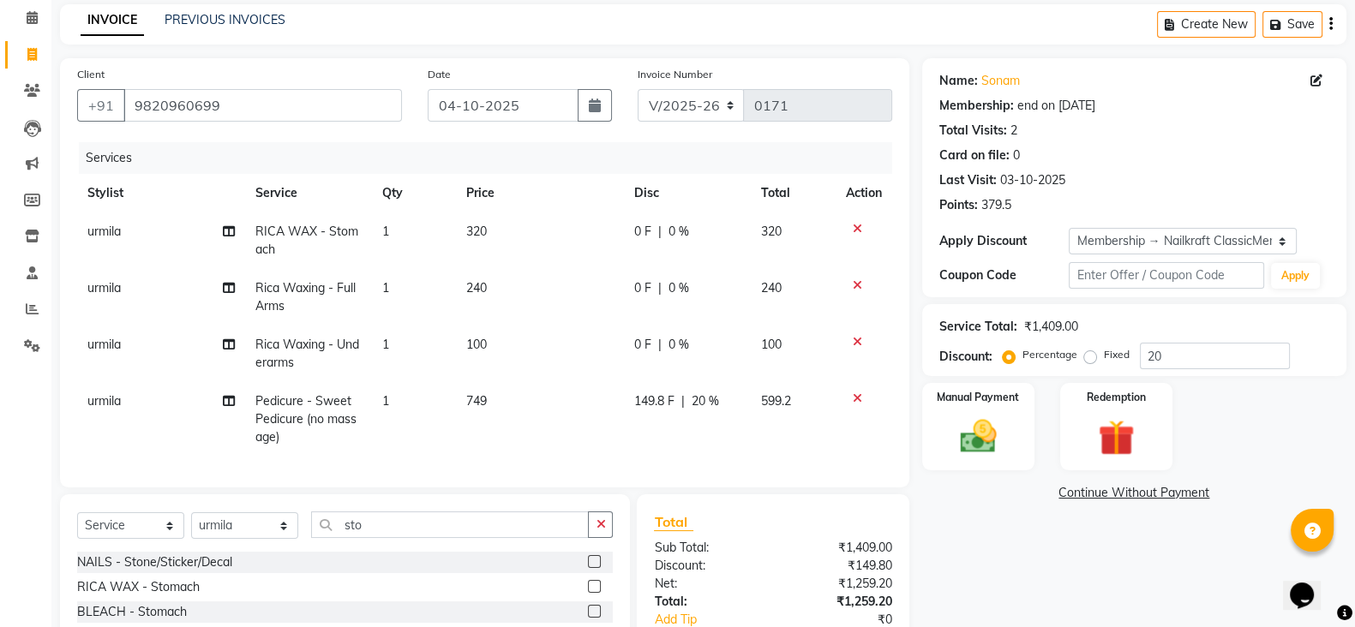
click at [596, 593] on label at bounding box center [594, 586] width 13 height 13
click at [596, 593] on input "checkbox" at bounding box center [593, 587] width 11 height 11
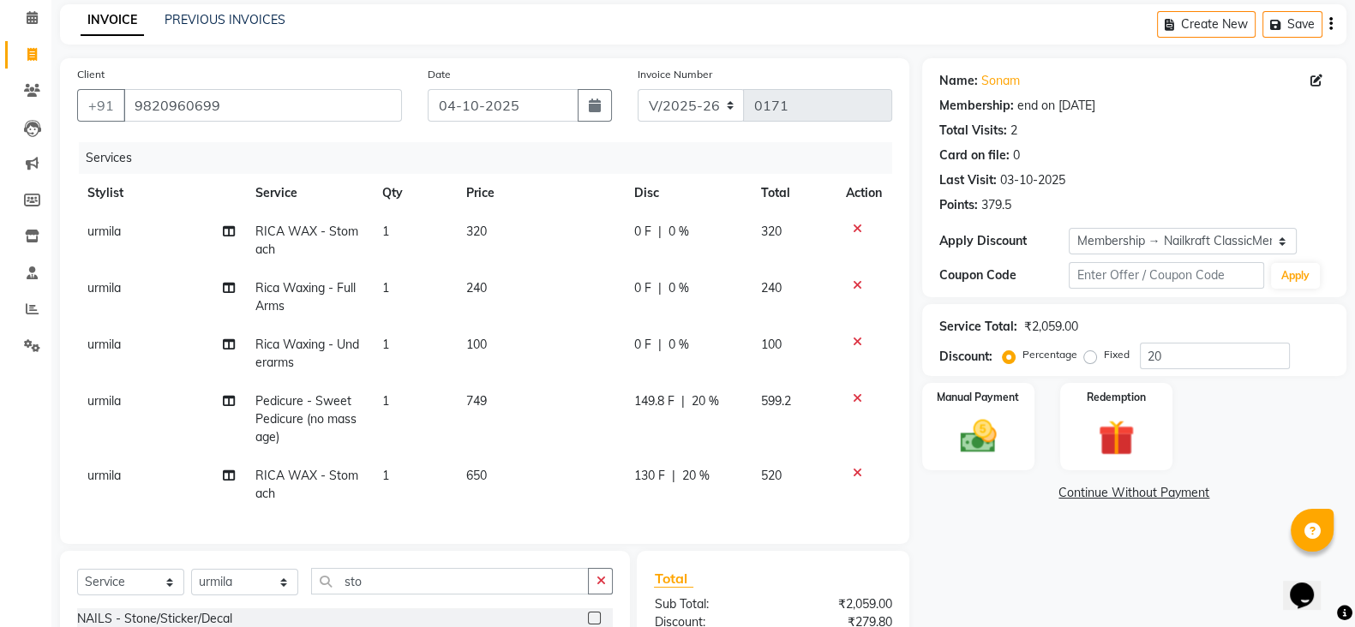
checkbox input "false"
click at [566, 460] on td "650" at bounding box center [540, 485] width 168 height 57
select select "91686"
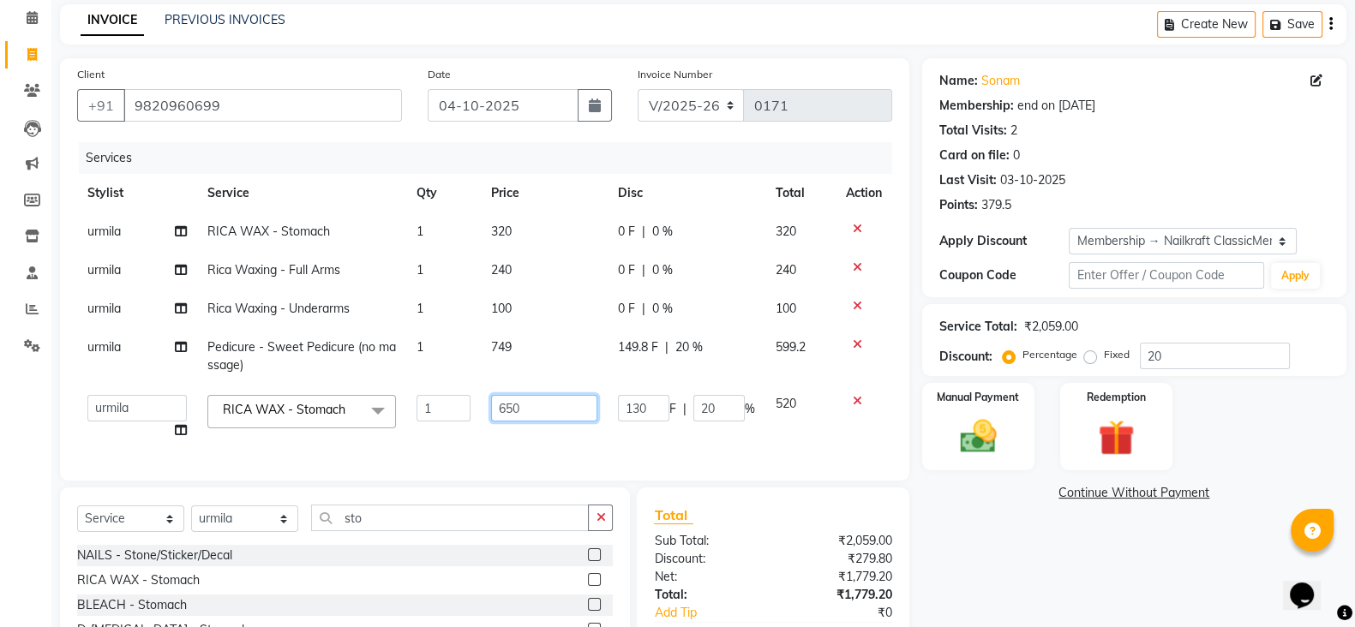
click at [569, 404] on input "650" at bounding box center [544, 408] width 106 height 27
type input "6"
type input "280"
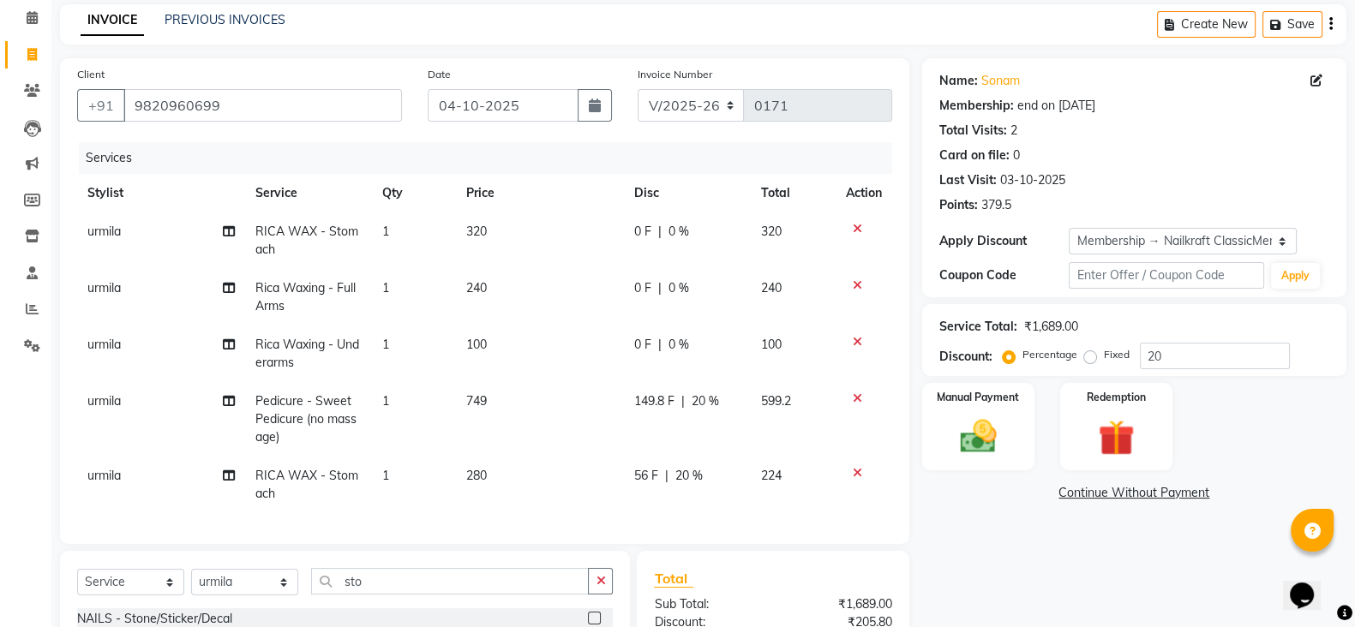
click at [967, 558] on div "Name: [PERSON_NAME] Membership: end on [DATE] Total Visits: 2 Card on file: 0 L…" at bounding box center [1140, 412] width 437 height 709
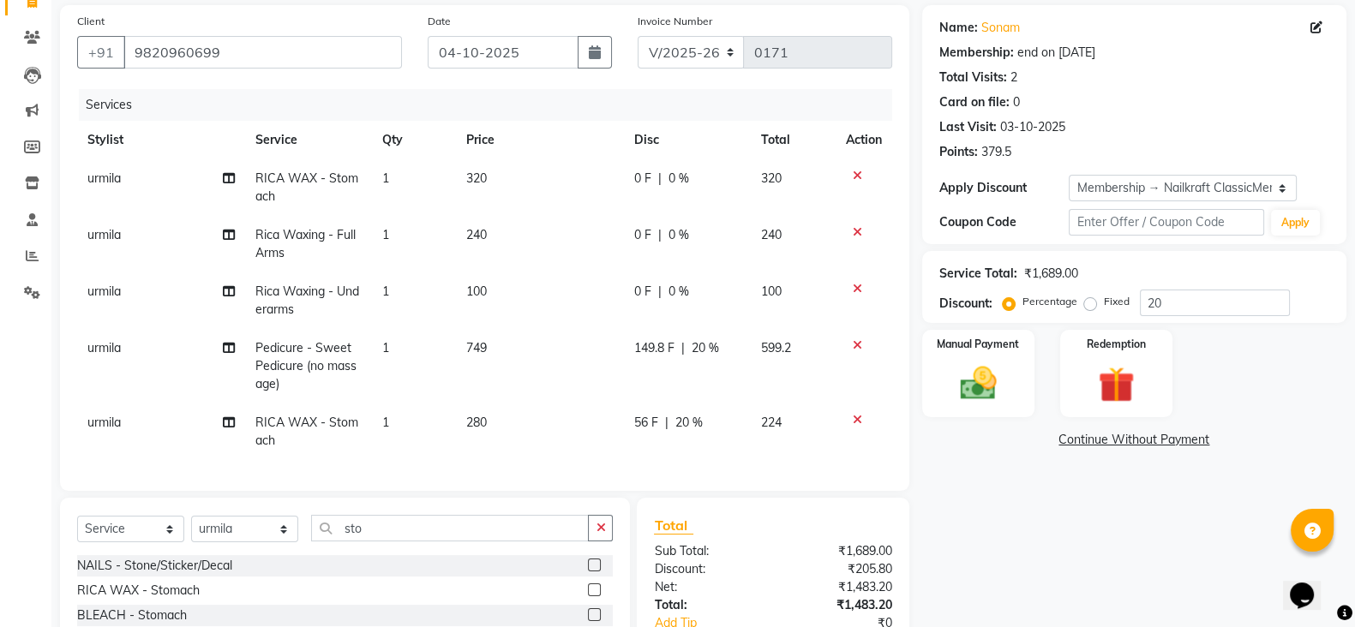
scroll to position [116, 0]
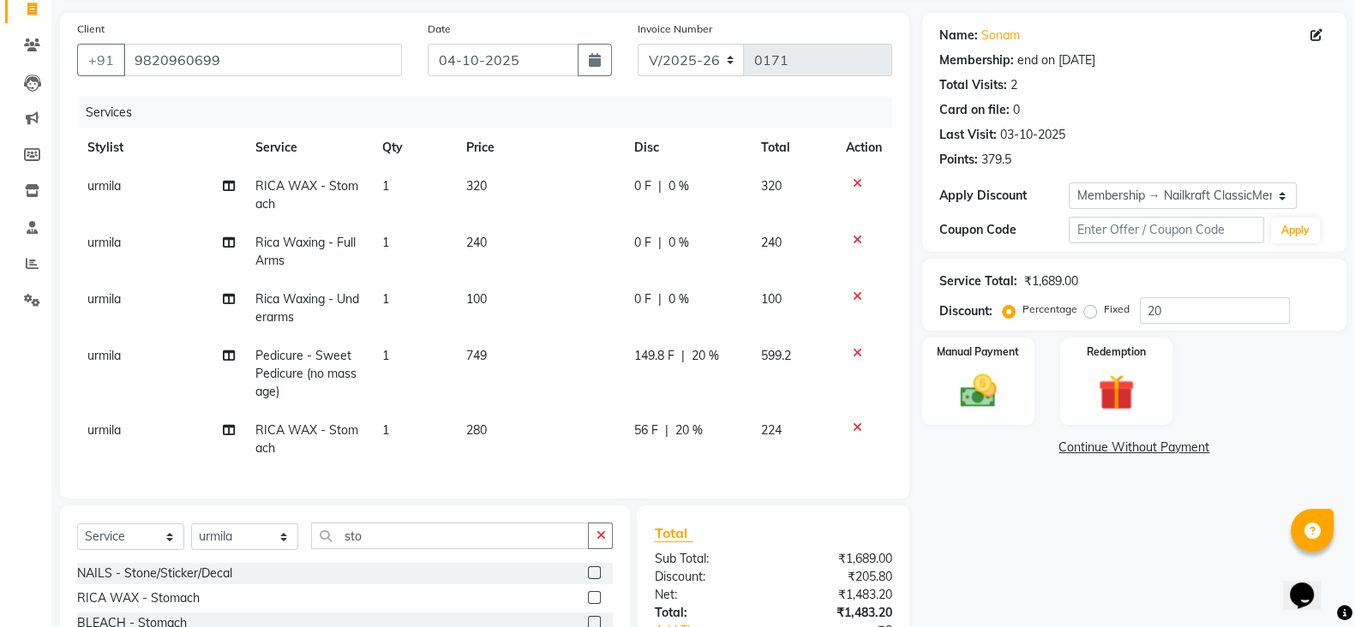
click at [716, 431] on div "56 F | 20 %" at bounding box center [687, 431] width 106 height 18
select select "91686"
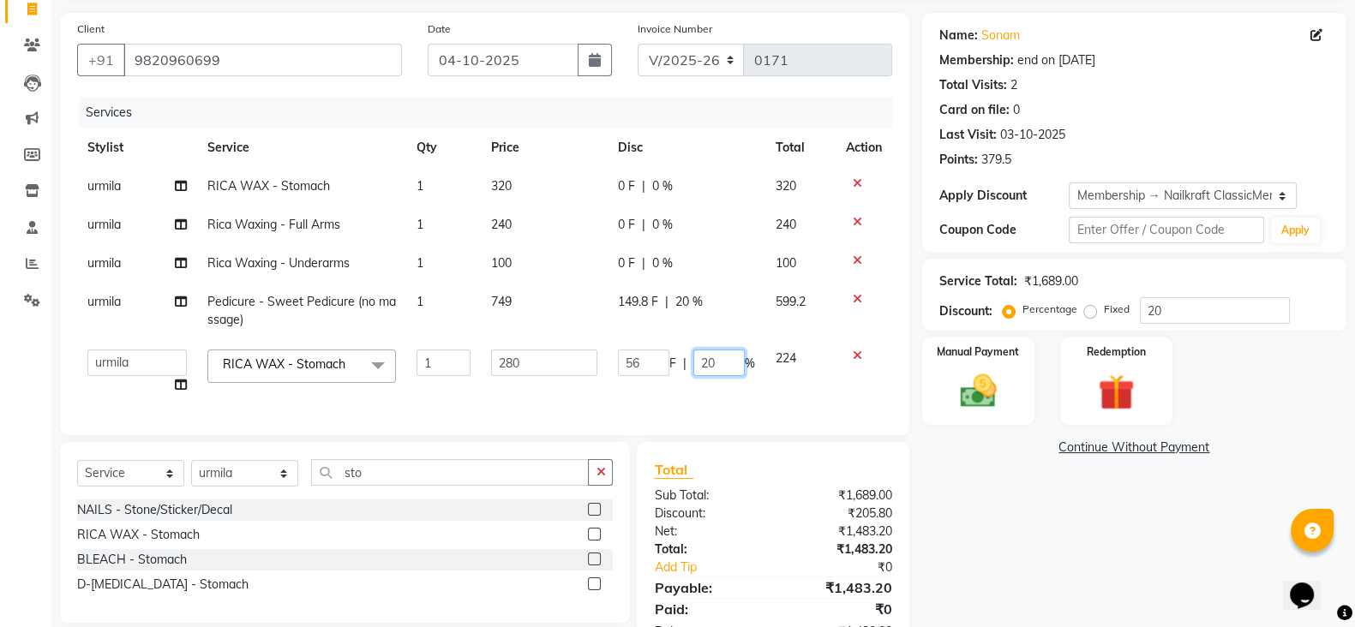
click at [724, 353] on input "20" at bounding box center [718, 363] width 51 height 27
type input "2"
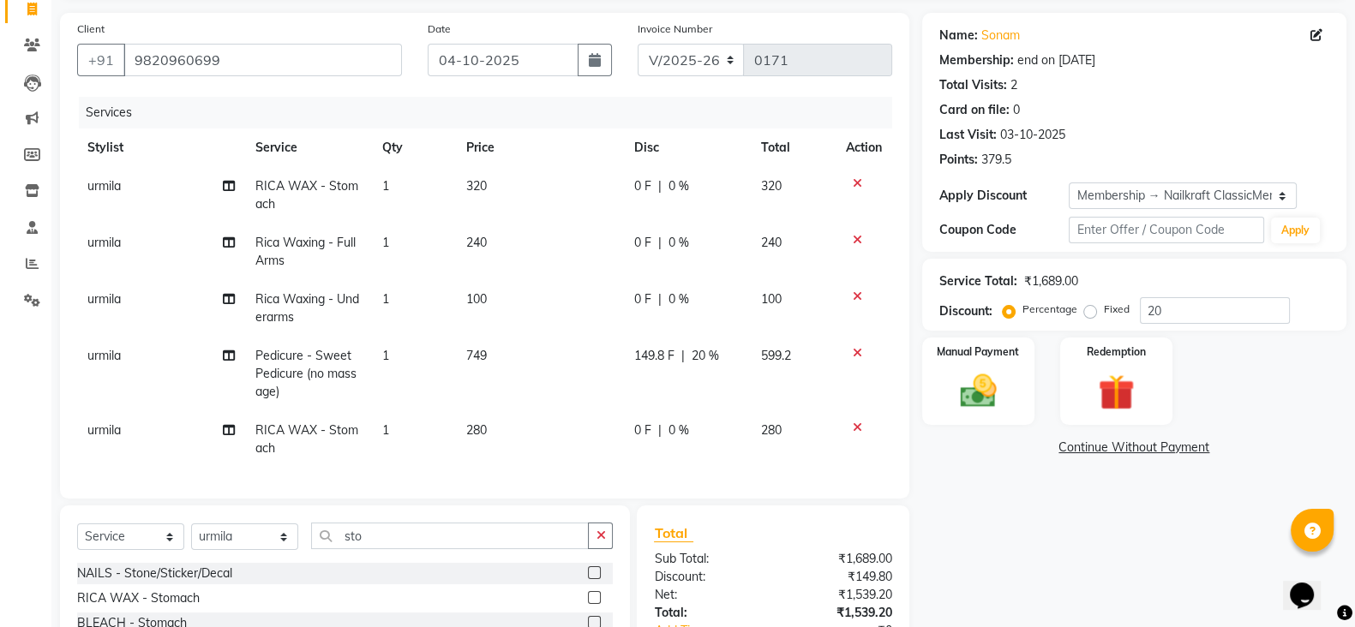
click at [1054, 511] on div "Name: [PERSON_NAME] Membership: end on [DATE] Total Visits: 2 Card on file: 0 L…" at bounding box center [1140, 367] width 437 height 709
click at [1011, 398] on div "Manual Payment" at bounding box center [977, 381] width 117 height 91
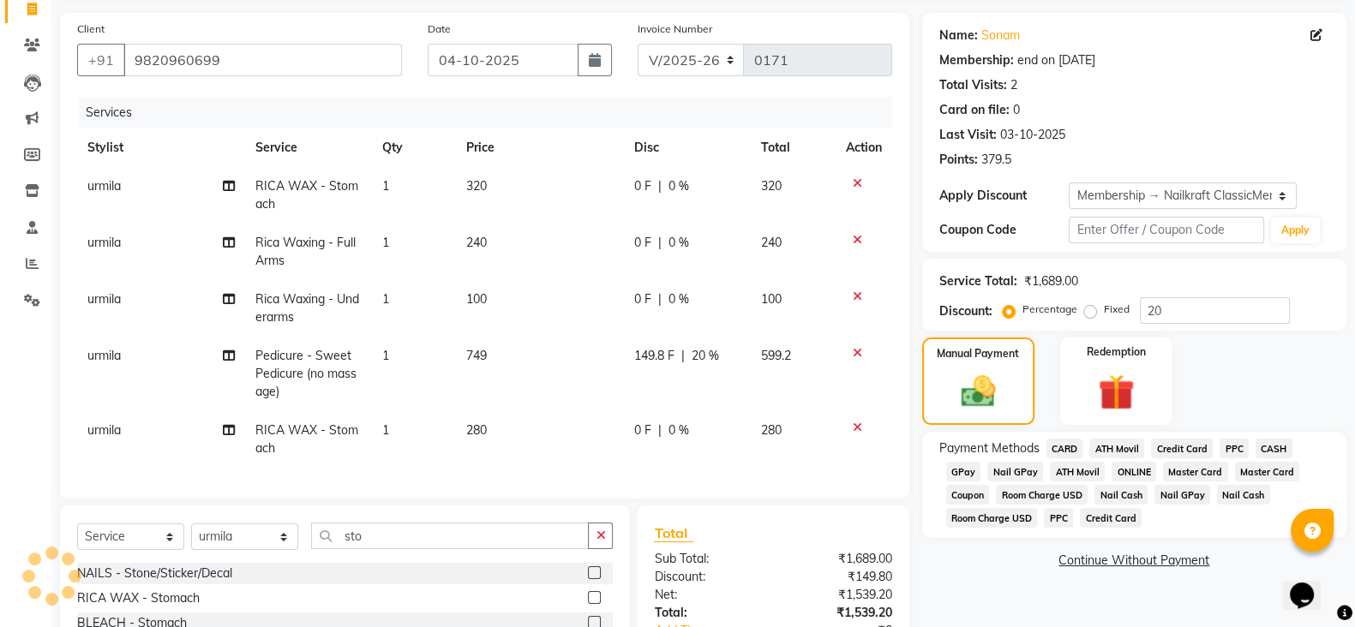
click at [129, 360] on td "urmila" at bounding box center [161, 374] width 168 height 75
select select "91686"
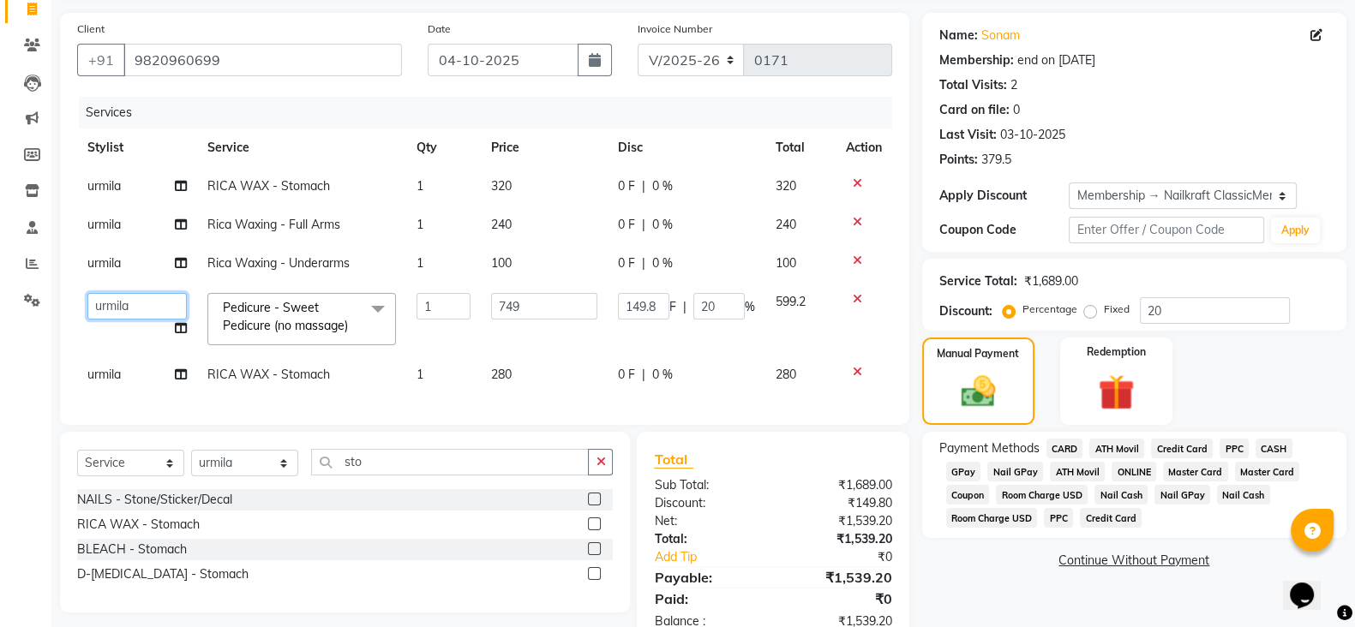
click at [155, 308] on select "[PERSON_NAME] [PERSON_NAME] [PERSON_NAME] ville parle NailKraft nazneen(recepti…" at bounding box center [136, 306] width 99 height 27
select select "91262"
click at [967, 467] on span "GPay" at bounding box center [963, 472] width 35 height 20
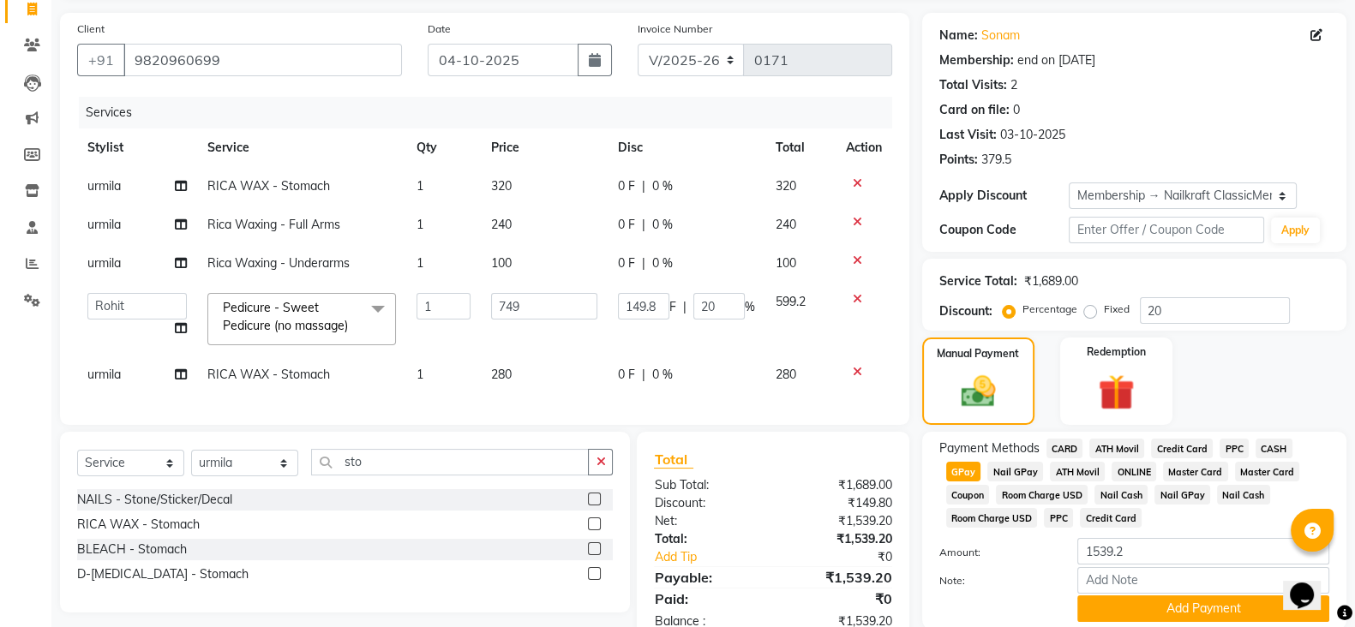
scroll to position [180, 0]
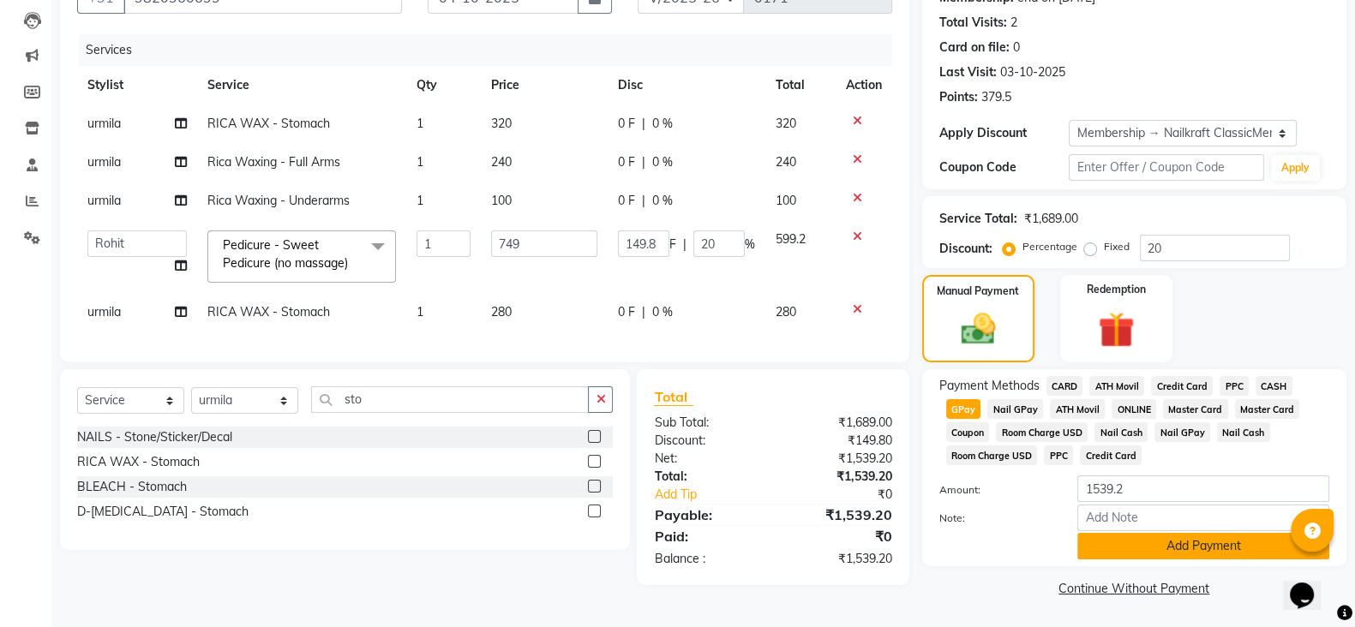
click at [1170, 550] on button "Add Payment" at bounding box center [1203, 546] width 252 height 27
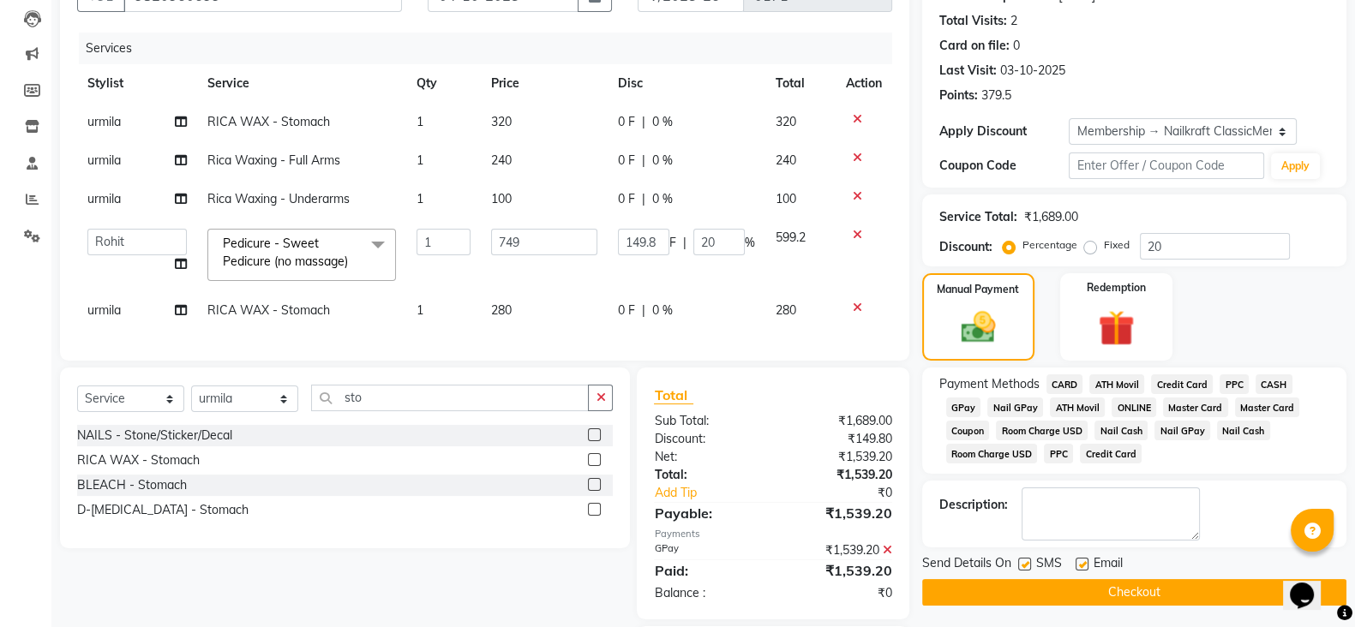
click at [1169, 592] on button "Checkout" at bounding box center [1134, 592] width 424 height 27
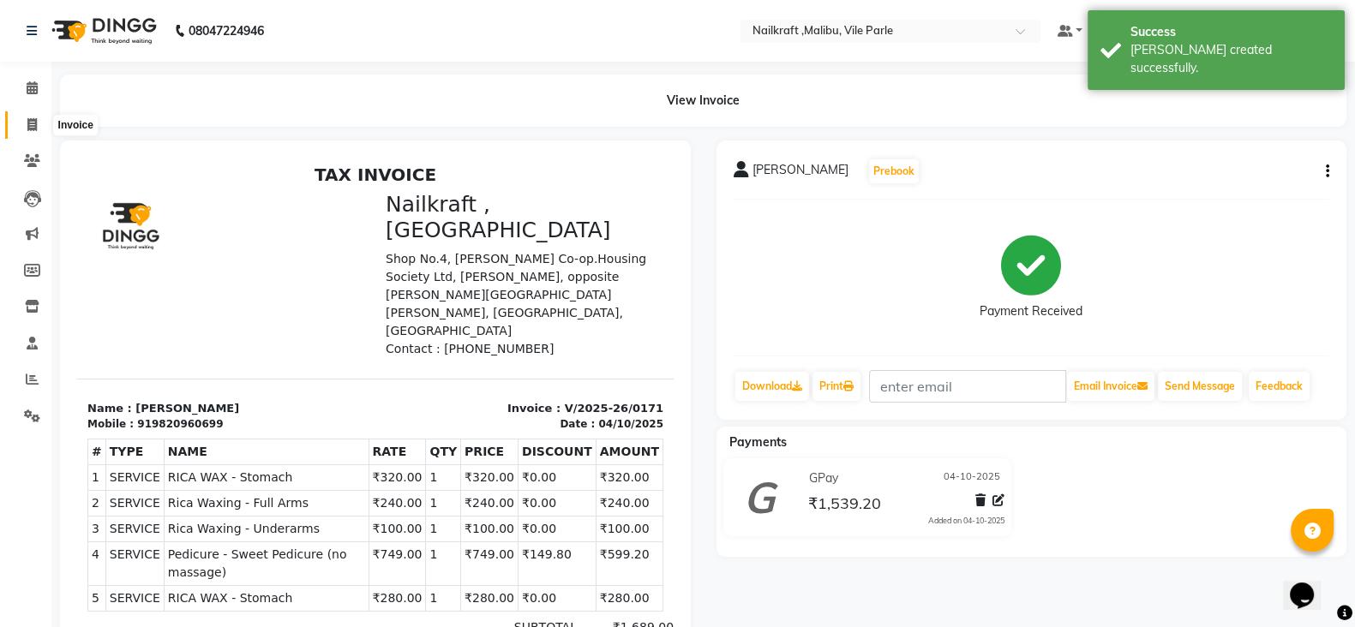
click at [37, 122] on span at bounding box center [32, 126] width 30 height 20
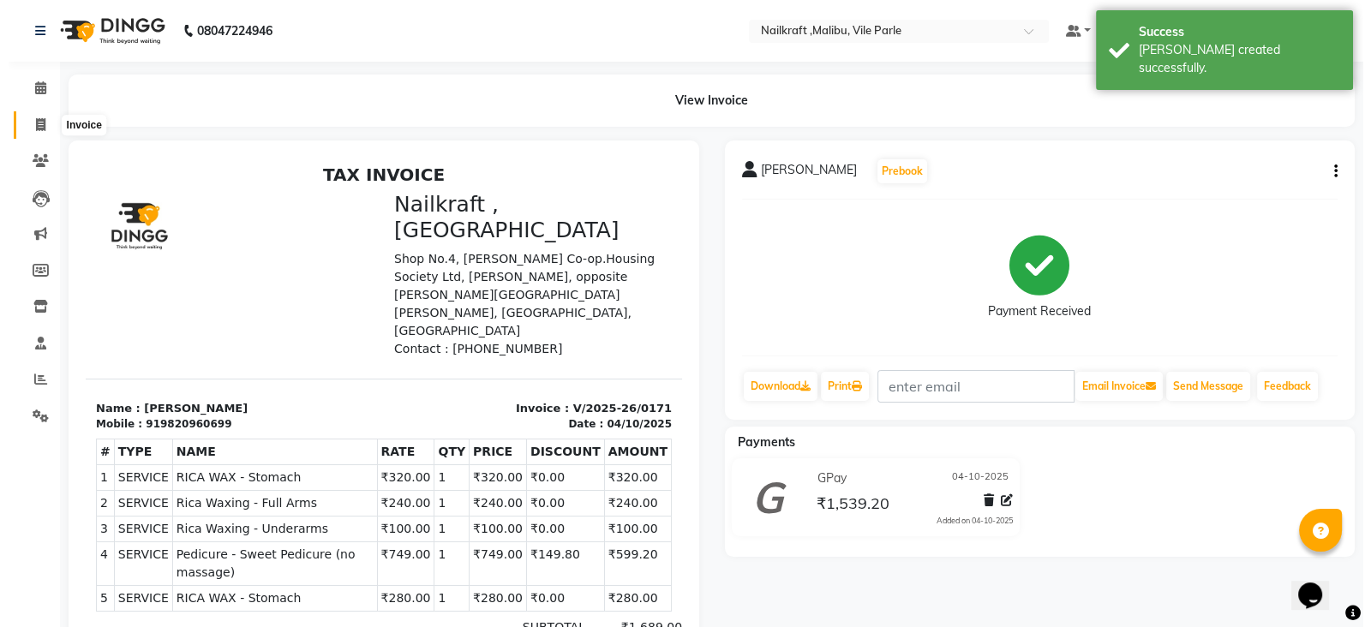
select select "service"
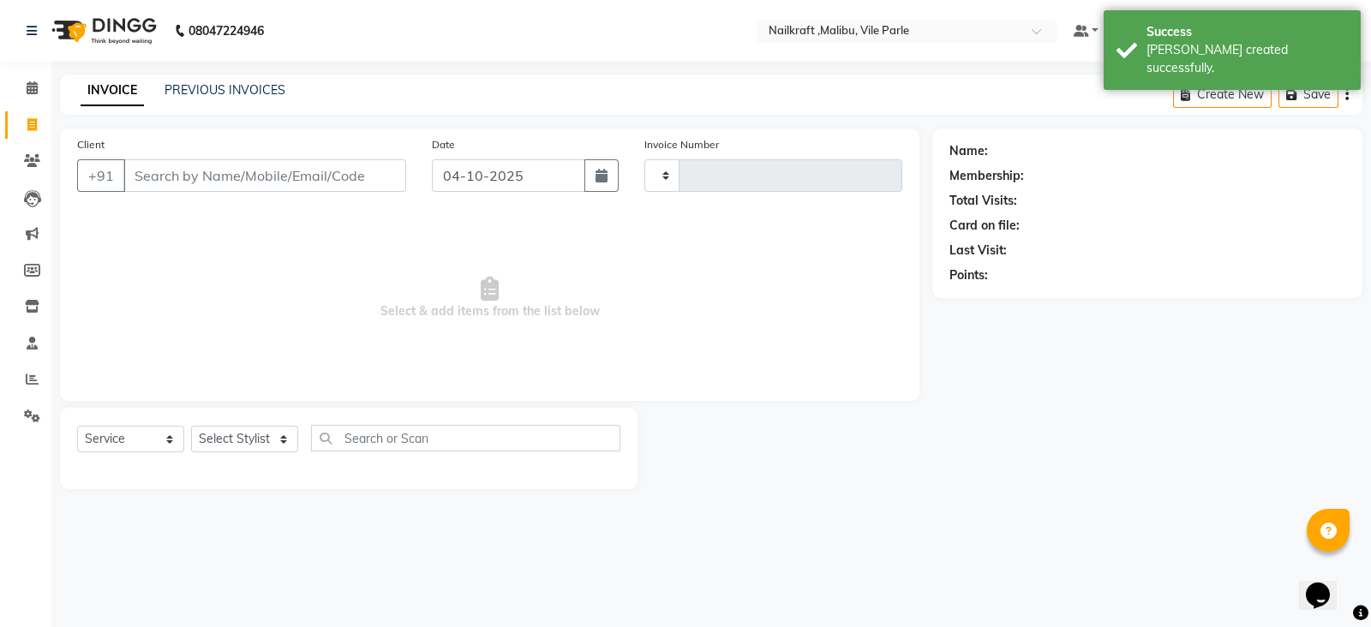
type input "0172"
select select "8988"
click at [133, 426] on div "Select Service Product Membership Package Voucher Prepaid Gift Card Select Styl…" at bounding box center [348, 445] width 543 height 40
